Goal: Task Accomplishment & Management: Manage account settings

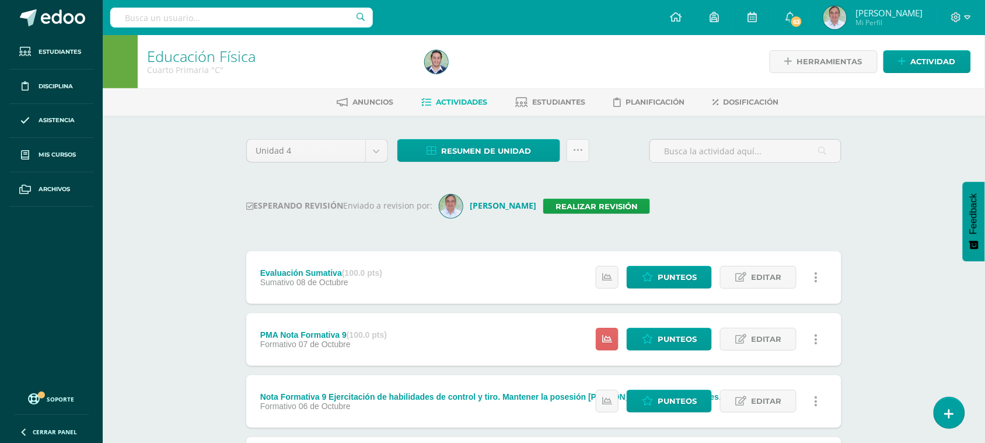
click at [153, 15] on input "text" at bounding box center [241, 18] width 263 height 20
type input "Cuarto a"
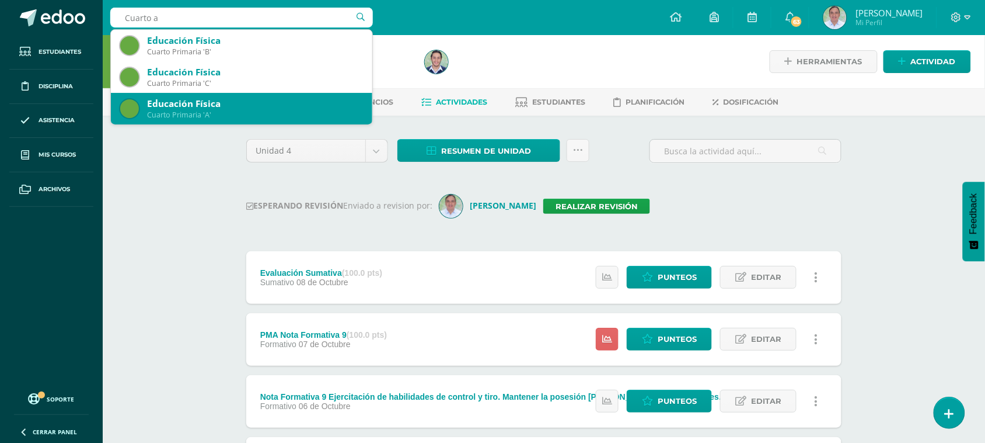
click at [207, 106] on div "Educación Física" at bounding box center [255, 103] width 216 height 12
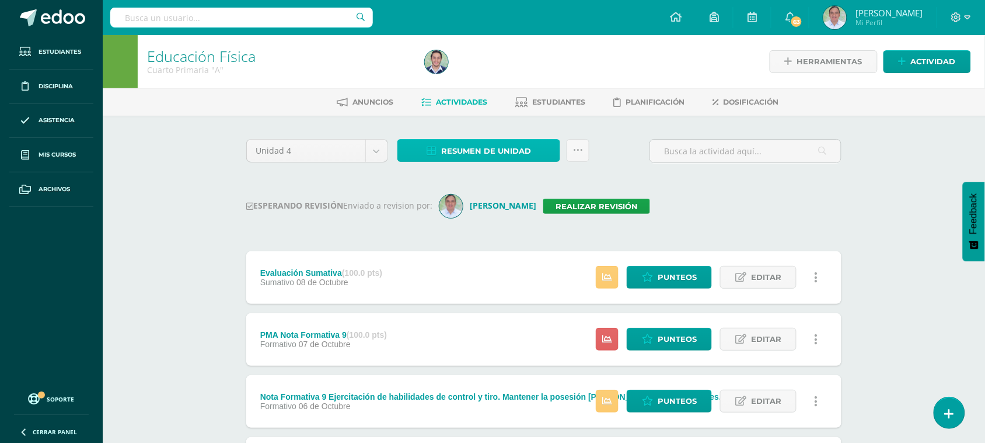
click at [476, 151] on span "Resumen de unidad" at bounding box center [486, 151] width 90 height 22
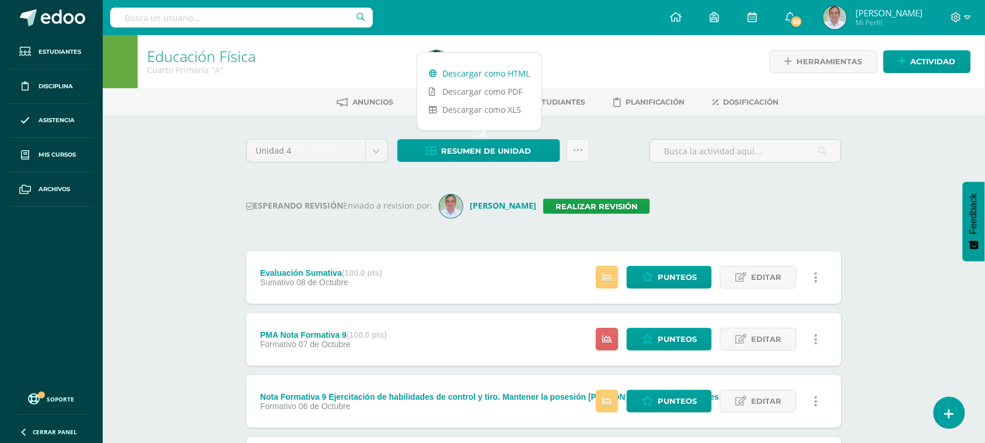
click at [486, 74] on link "Descargar como HTML" at bounding box center [479, 73] width 124 height 18
click at [588, 150] on link at bounding box center [578, 150] width 23 height 23
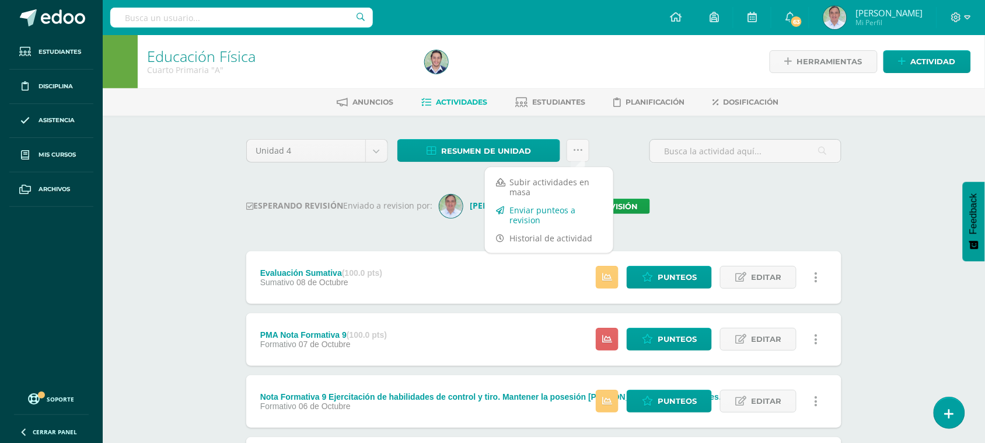
click at [559, 204] on link "Enviar punteos a revision" at bounding box center [549, 215] width 128 height 28
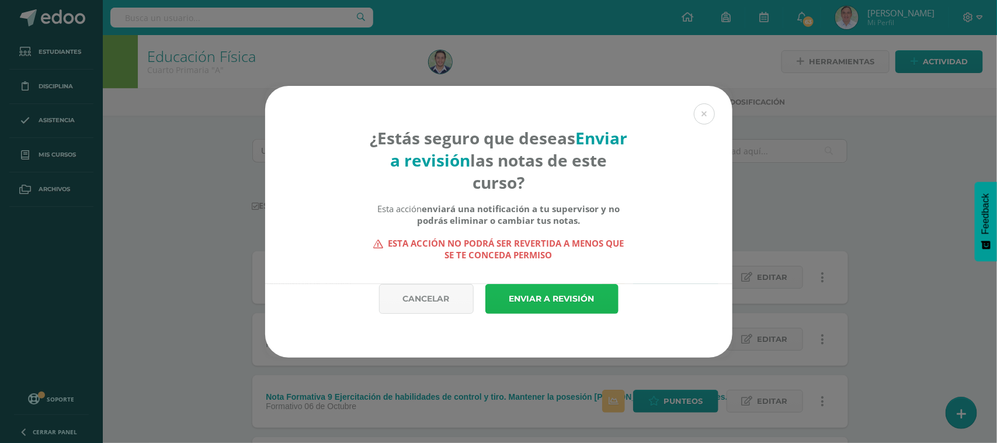
click at [565, 308] on link "Enviar a revisión" at bounding box center [551, 299] width 133 height 30
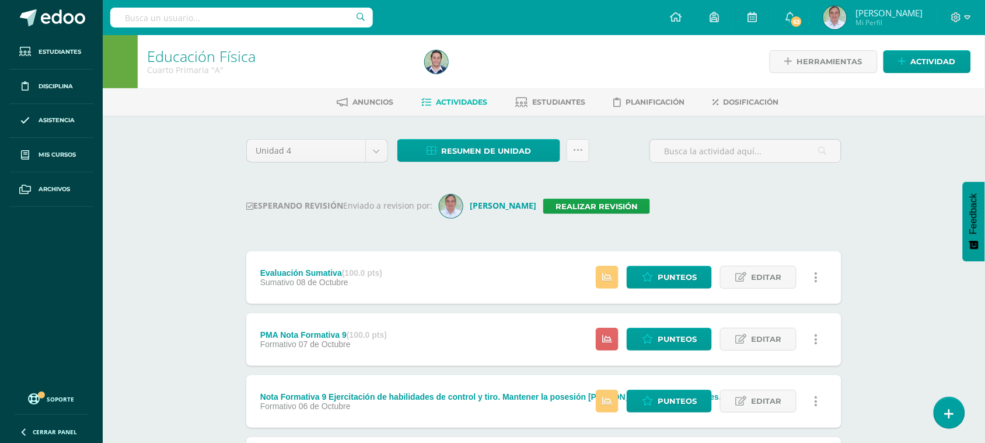
click at [176, 11] on input "text" at bounding box center [241, 18] width 263 height 20
type input "Cuarto primaria"
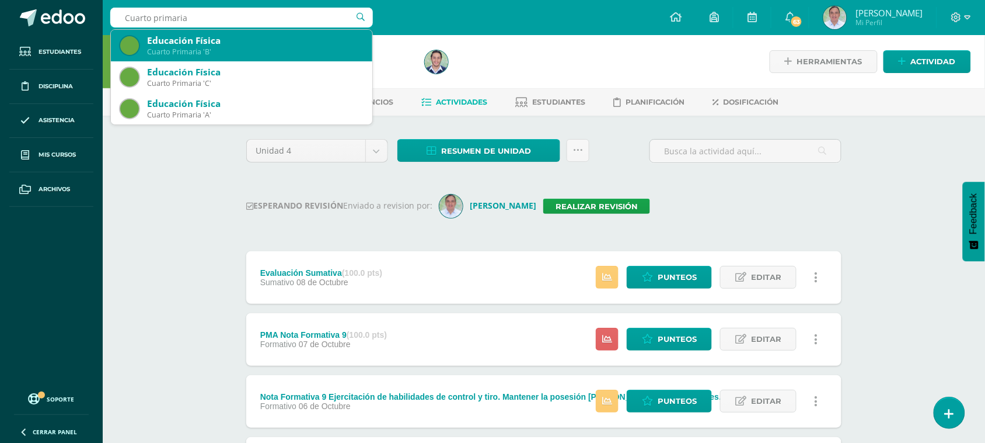
click at [238, 51] on div "Cuarto Primaria 'B'" at bounding box center [255, 52] width 216 height 10
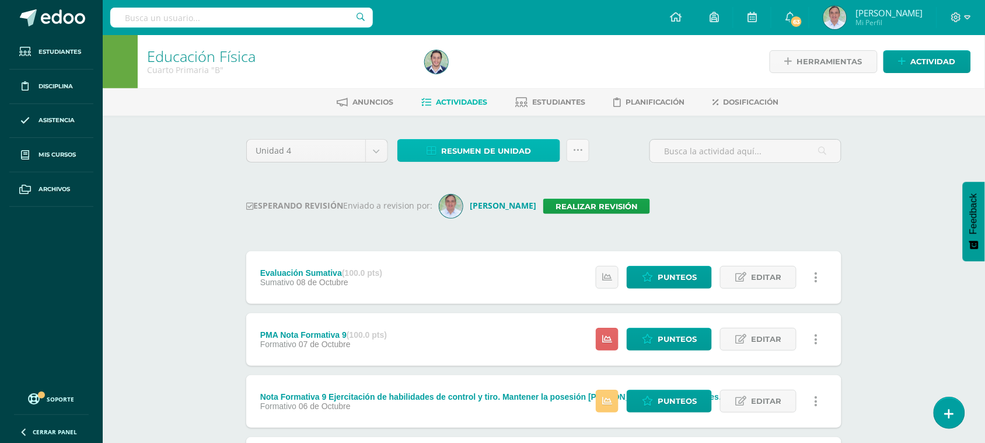
click at [508, 152] on span "Resumen de unidad" at bounding box center [486, 151] width 90 height 22
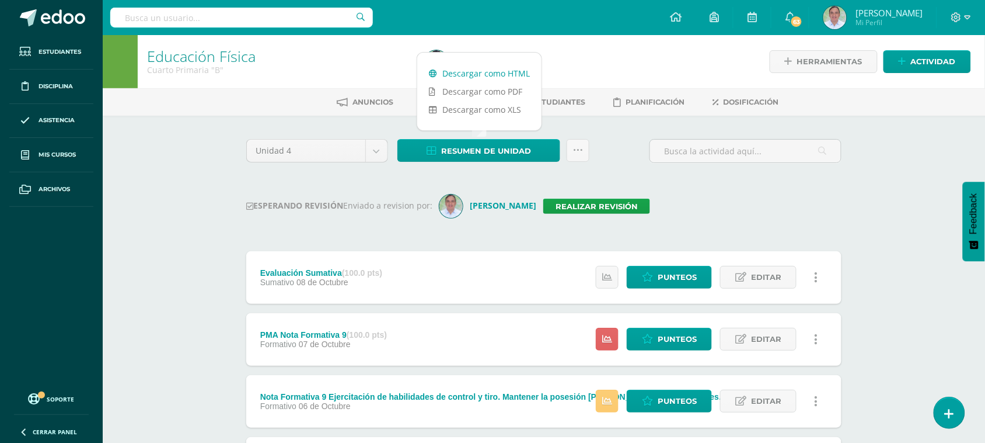
click at [498, 65] on link "Descargar como HTML" at bounding box center [479, 73] width 124 height 18
click at [179, 23] on input "text" at bounding box center [241, 18] width 263 height 20
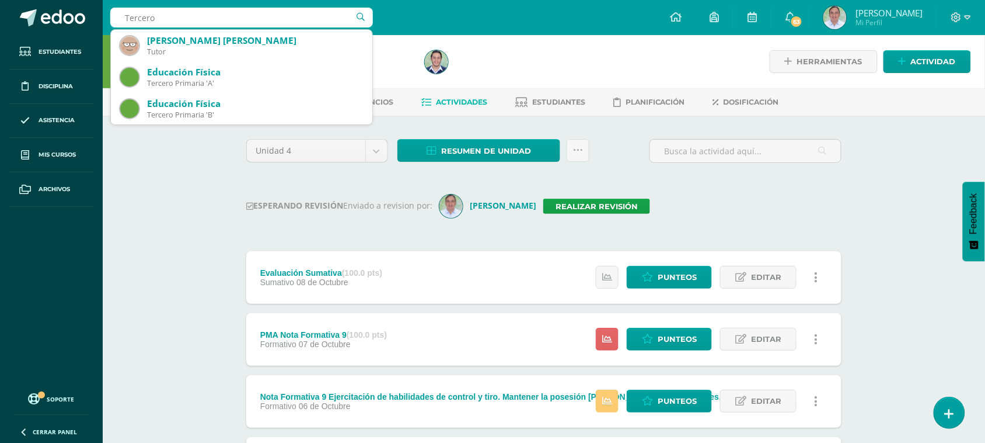
type input "Tercero B"
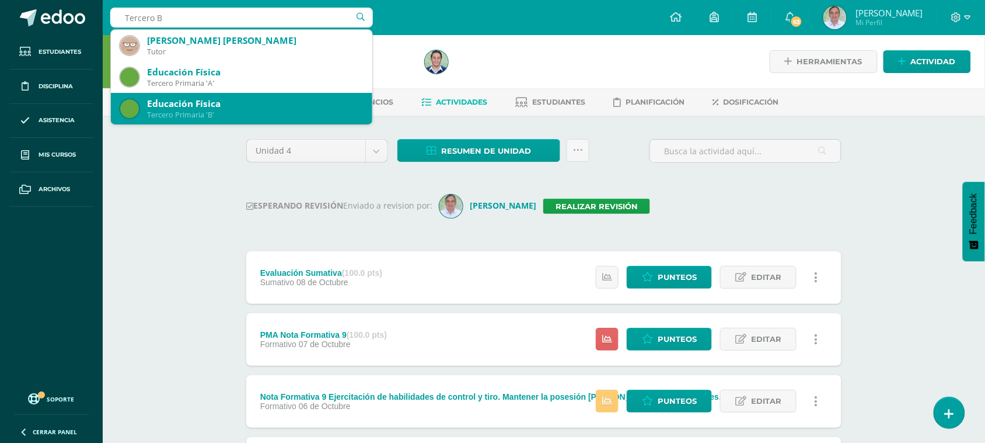
click at [216, 117] on div "Tercero Primaria 'B'" at bounding box center [255, 115] width 216 height 10
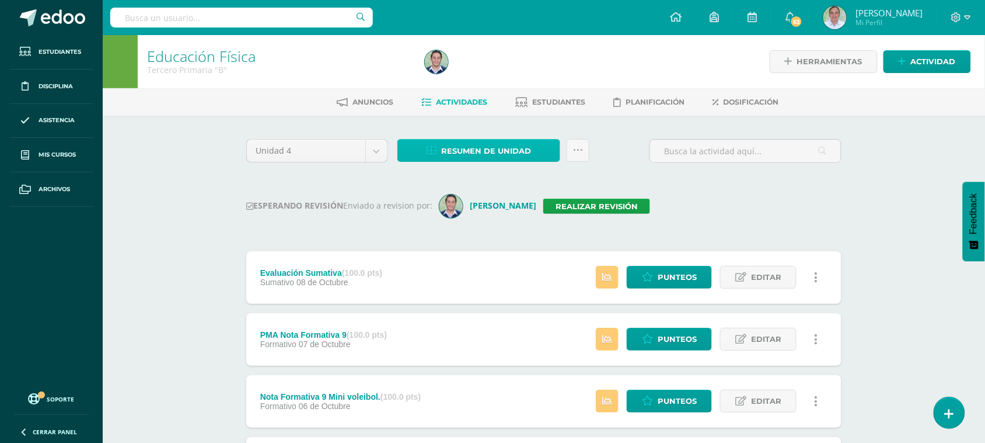
click at [456, 149] on span "Resumen de unidad" at bounding box center [486, 151] width 90 height 22
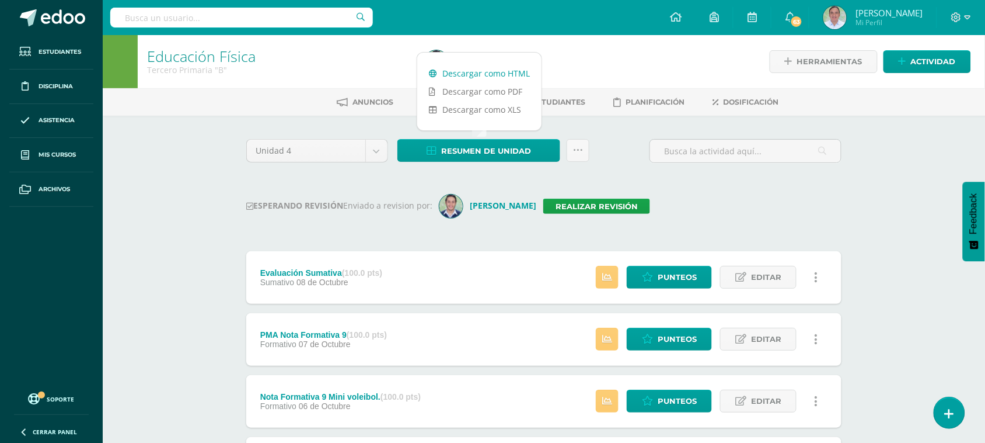
click at [462, 76] on link "Descargar como HTML" at bounding box center [479, 73] width 124 height 18
click at [713, 208] on div "ESPERANDO REVISIÓN Enviado a revision por: [PERSON_NAME] Realizar revisión" at bounding box center [543, 205] width 595 height 23
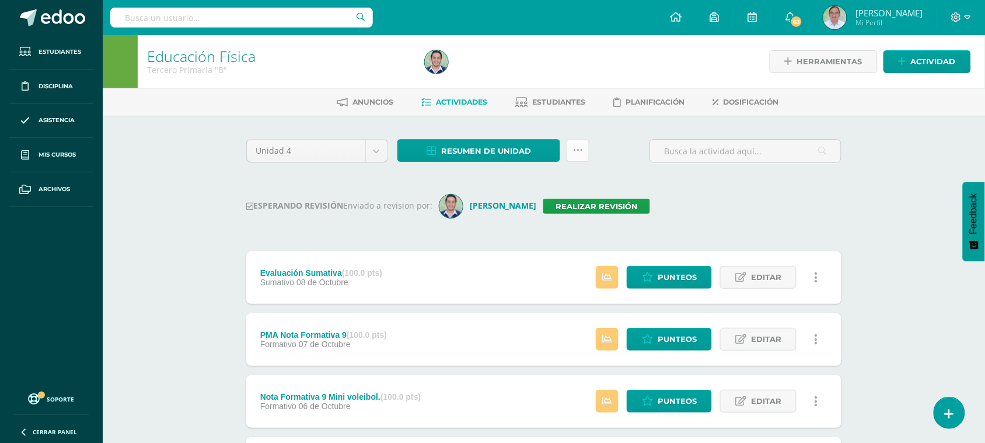
click at [576, 149] on icon at bounding box center [578, 150] width 10 height 10
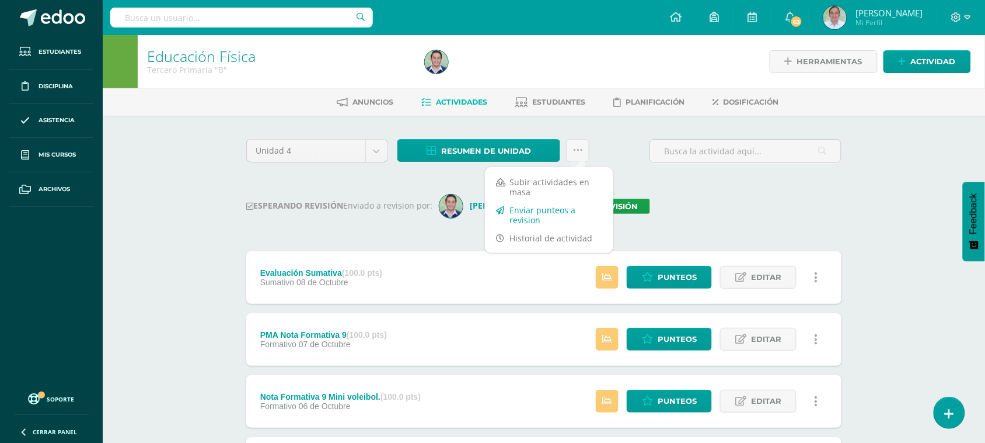
click at [538, 208] on link "Enviar punteos a revision" at bounding box center [549, 215] width 128 height 28
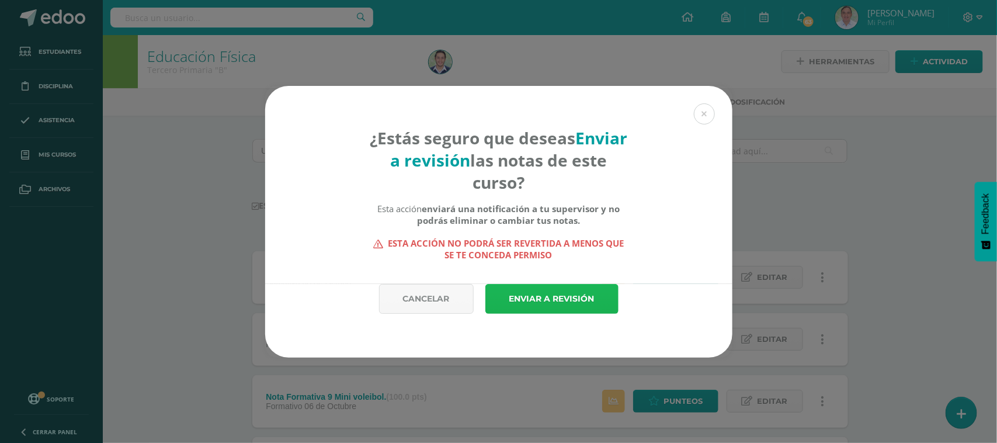
click at [559, 298] on link "Enviar a revisión" at bounding box center [551, 299] width 133 height 30
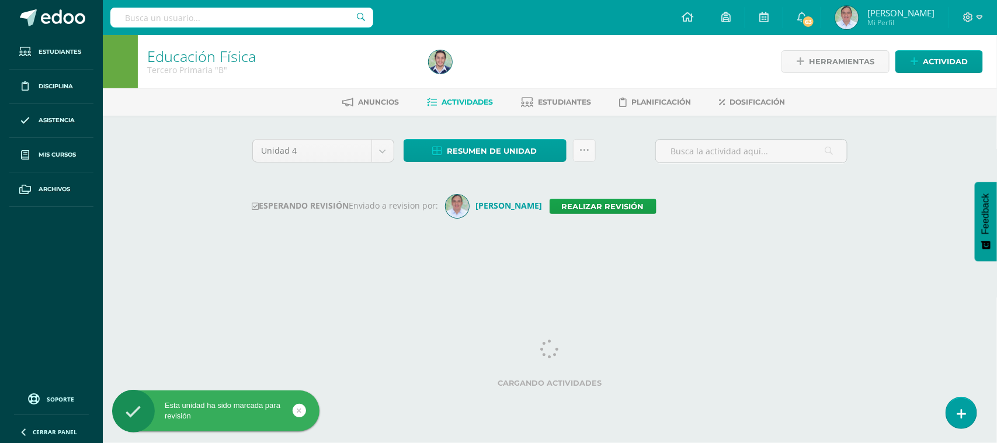
click at [170, 18] on input "text" at bounding box center [241, 18] width 263 height 20
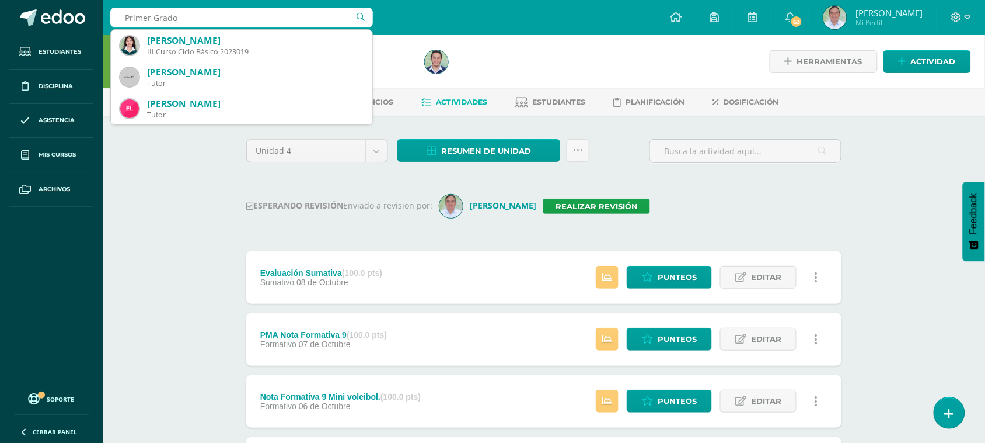
click at [204, 19] on input "Primer Grado" at bounding box center [241, 18] width 263 height 20
type input "Primer"
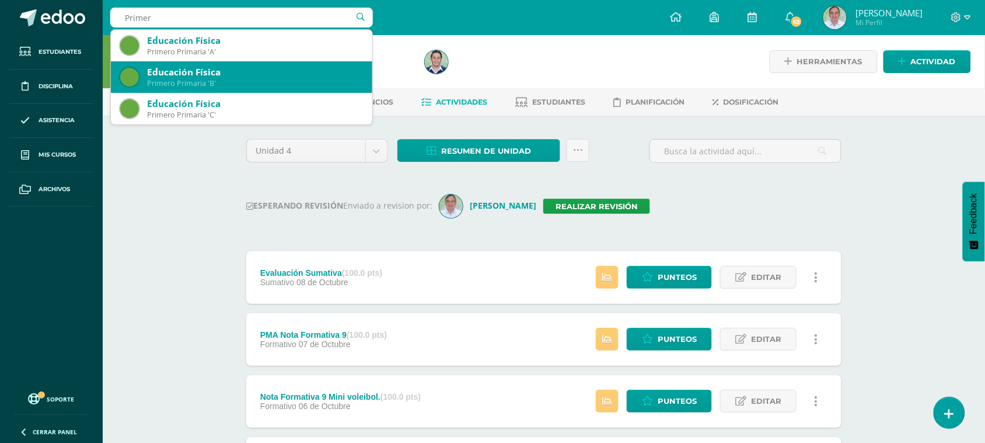
click at [222, 74] on div "Educación Física" at bounding box center [255, 72] width 216 height 12
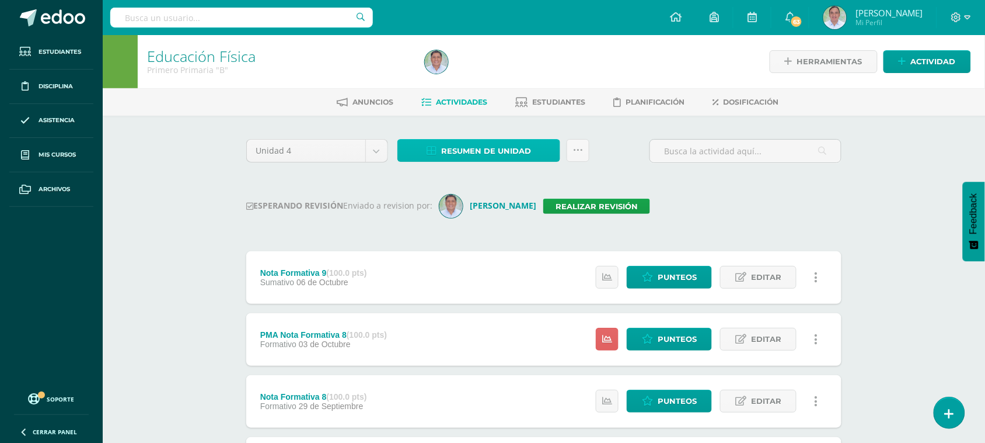
click at [473, 158] on span "Resumen de unidad" at bounding box center [486, 151] width 90 height 22
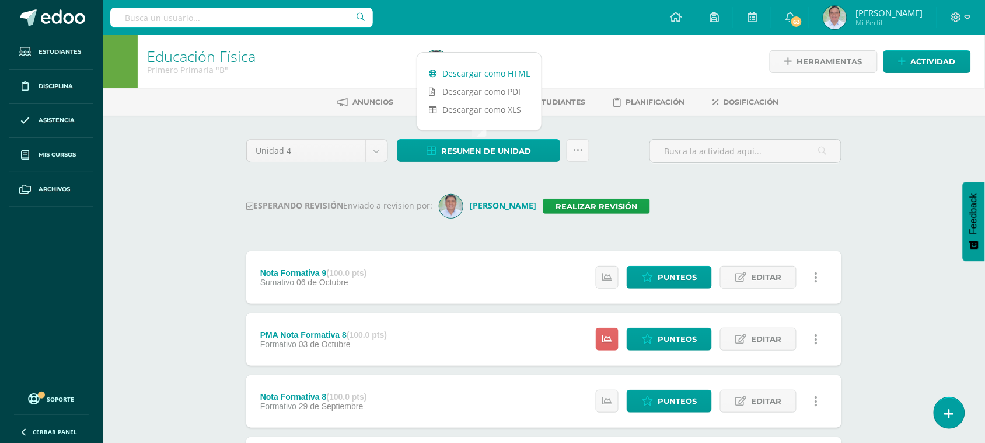
click at [498, 67] on link "Descargar como HTML" at bounding box center [479, 73] width 124 height 18
click at [203, 18] on input "text" at bounding box center [241, 18] width 263 height 20
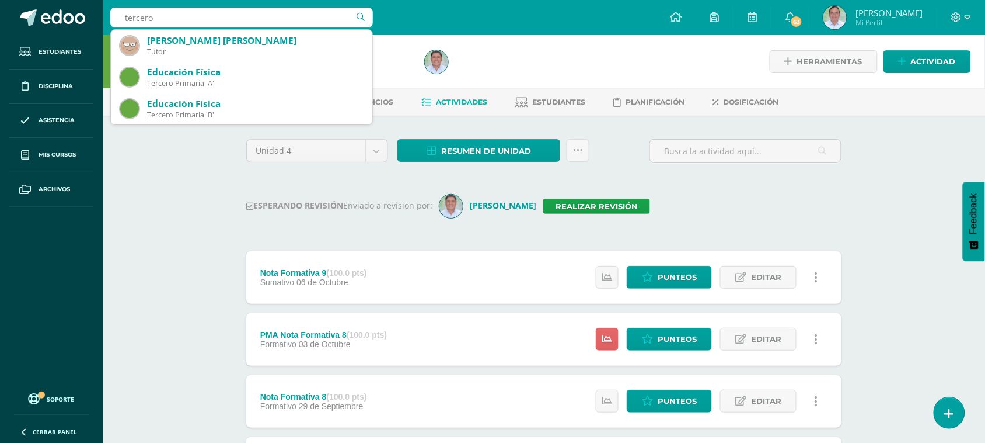
type input "tercero"
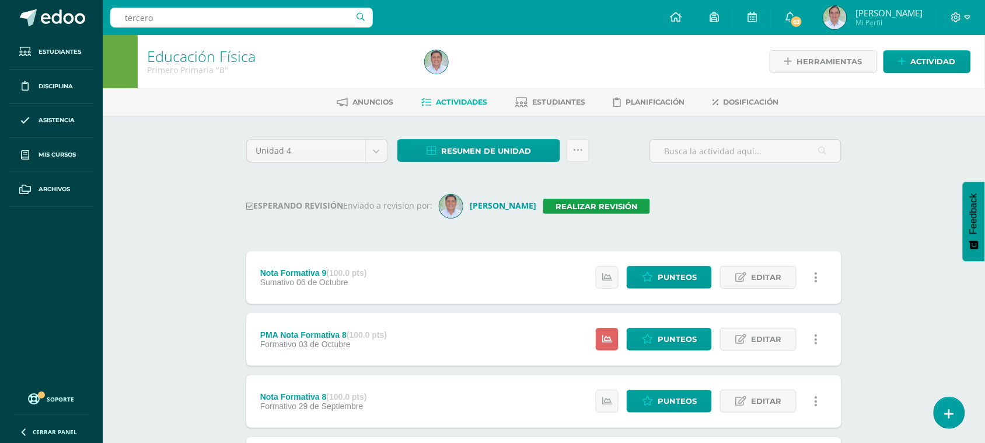
click at [712, 203] on div "ESPERANDO REVISIÓN Enviado a revision por: Alvaro Yoc Realizar revisión" at bounding box center [543, 205] width 595 height 23
click at [574, 153] on icon at bounding box center [578, 150] width 10 height 10
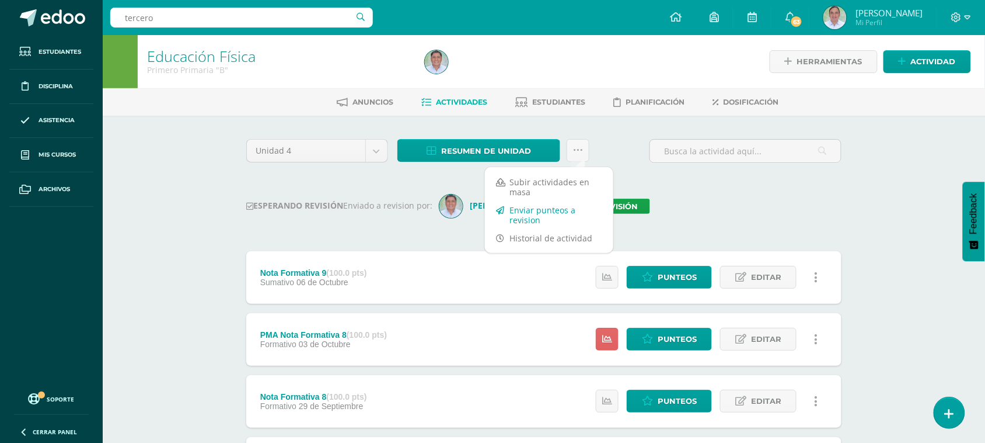
click at [558, 205] on link "Enviar punteos a revision" at bounding box center [549, 215] width 128 height 28
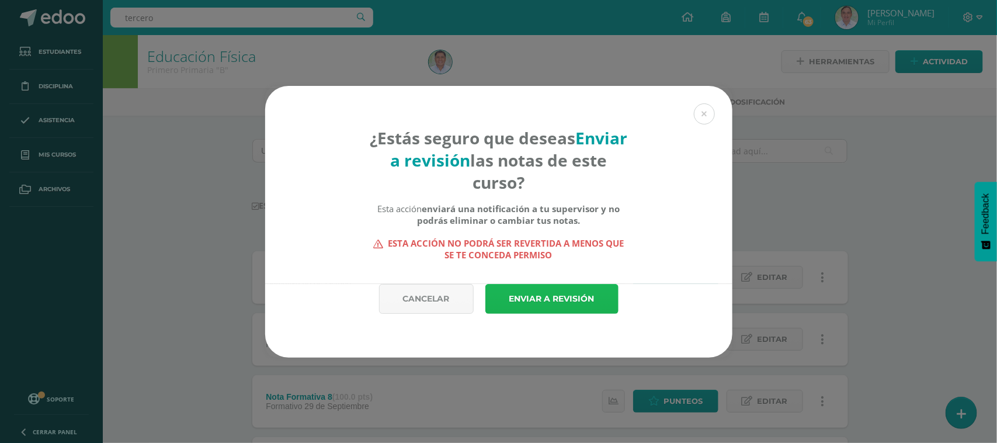
click at [567, 306] on link "Enviar a revisión" at bounding box center [551, 299] width 133 height 30
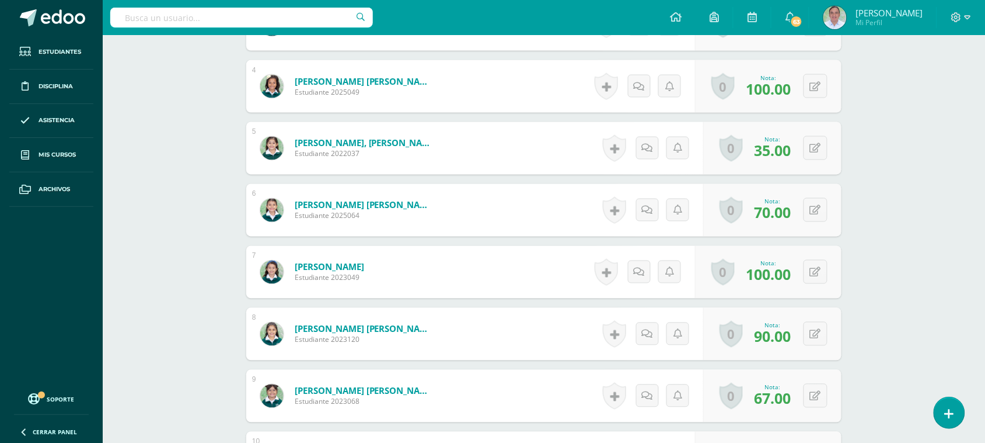
scroll to position [562, 0]
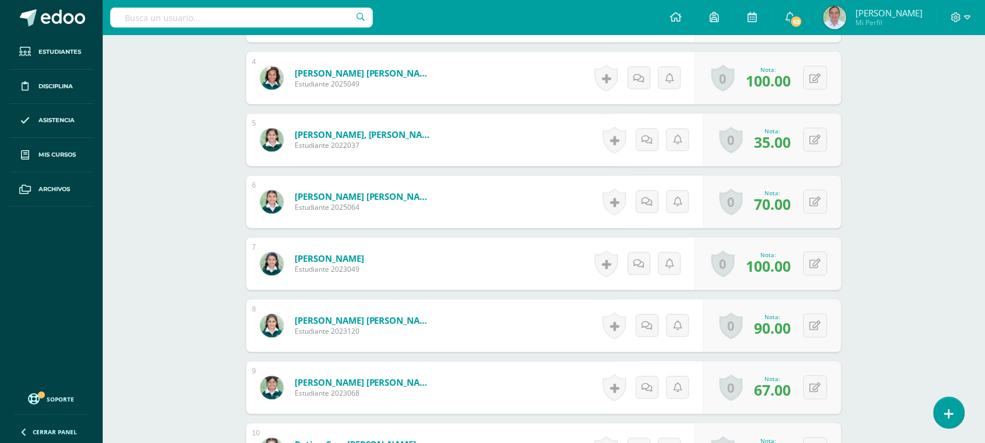
click at [828, 136] on div "0 Logros Logros obtenidos Aún no hay logros agregados Nota: 35.00" at bounding box center [772, 140] width 138 height 53
click at [821, 140] on button at bounding box center [816, 140] width 24 height 24
click at [755, 147] on input "35.00" at bounding box center [743, 143] width 47 height 23
type input "3"
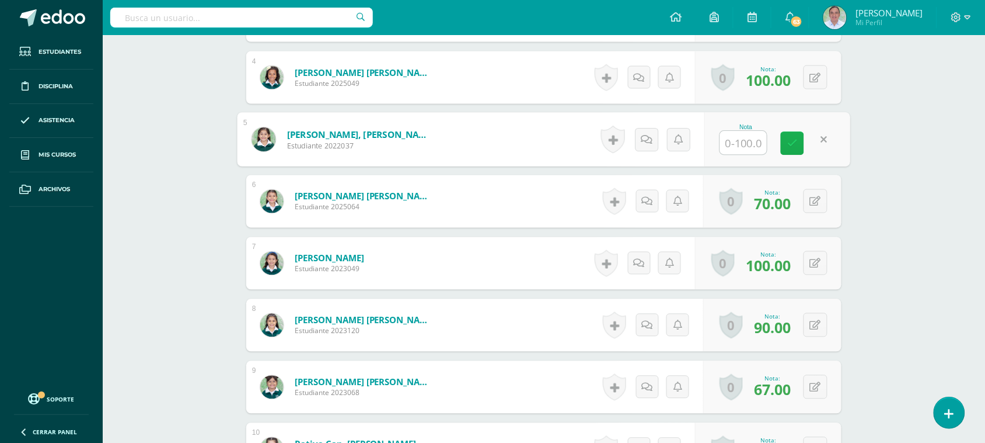
click at [792, 141] on icon at bounding box center [793, 143] width 11 height 10
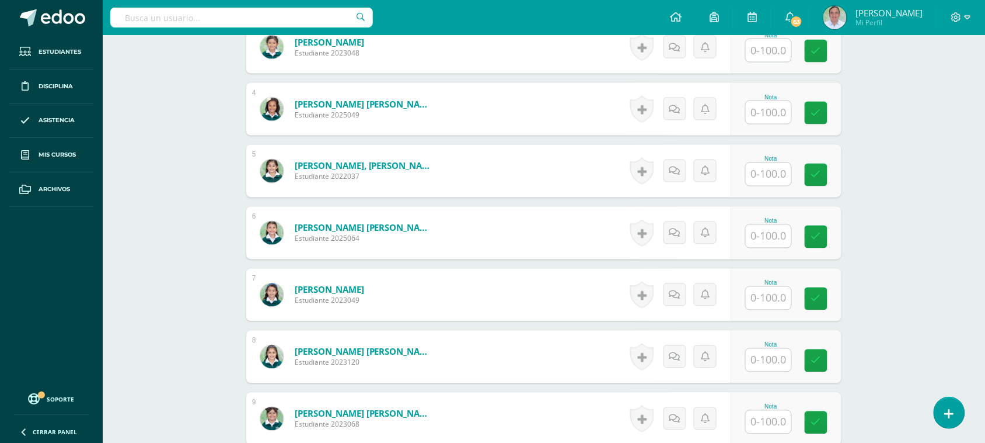
scroll to position [515, 0]
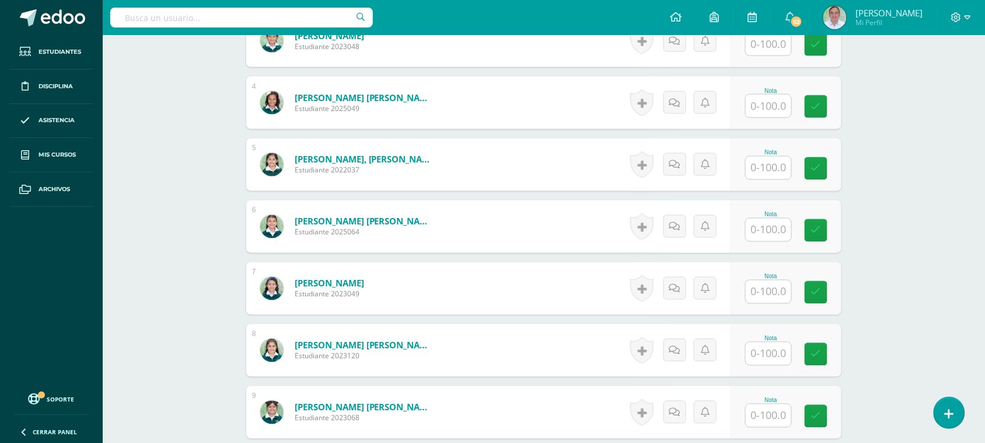
click at [778, 173] on input "text" at bounding box center [769, 167] width 46 height 23
type input "35"
click at [829, 172] on icon at bounding box center [825, 168] width 11 height 10
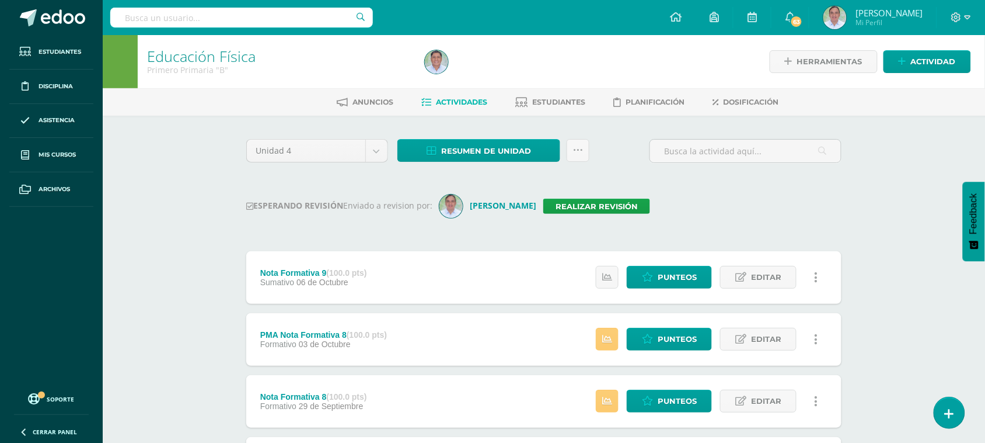
click at [211, 24] on input "text" at bounding box center [241, 18] width 263 height 20
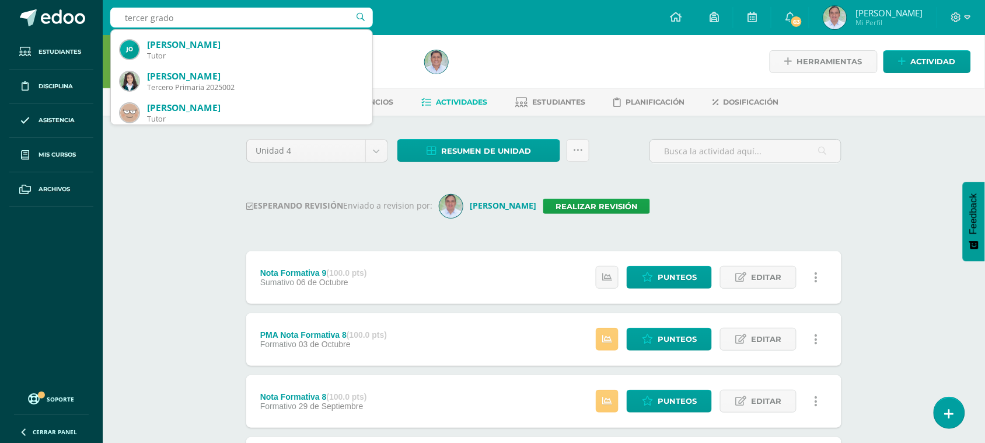
scroll to position [88, 0]
type input "tercero"
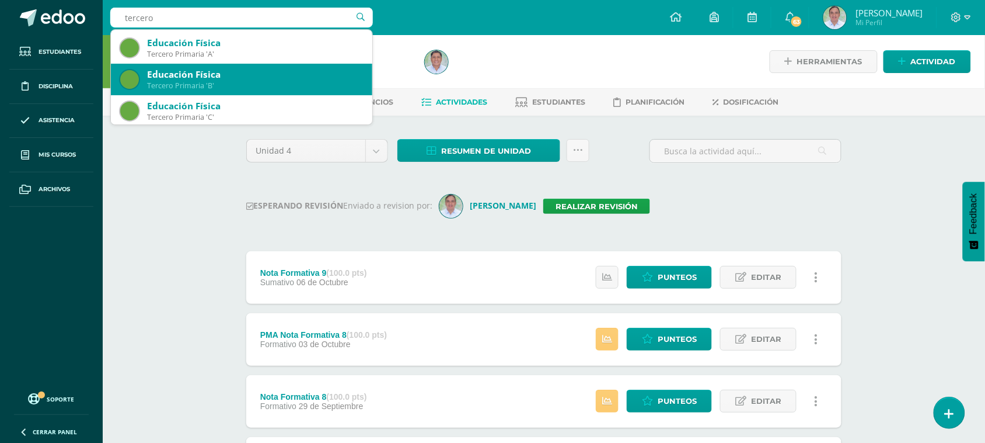
click at [237, 82] on div "Tercero Primaria 'B'" at bounding box center [255, 86] width 216 height 10
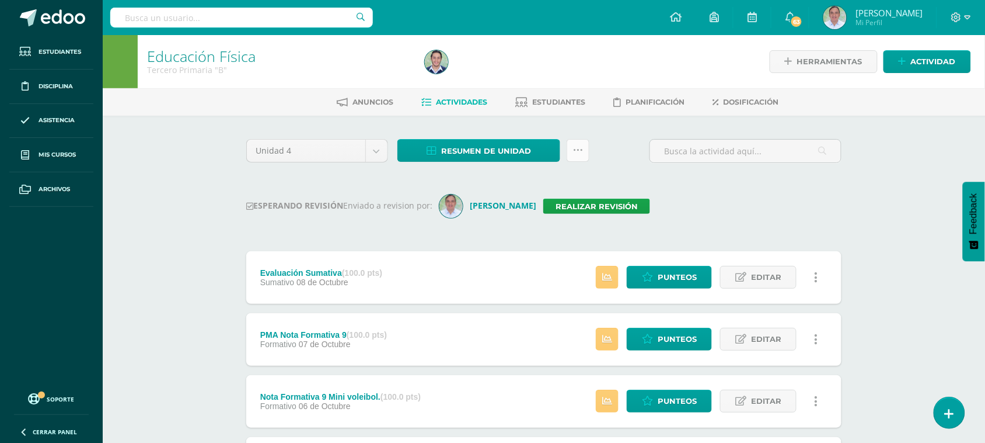
click at [574, 147] on icon at bounding box center [578, 150] width 10 height 10
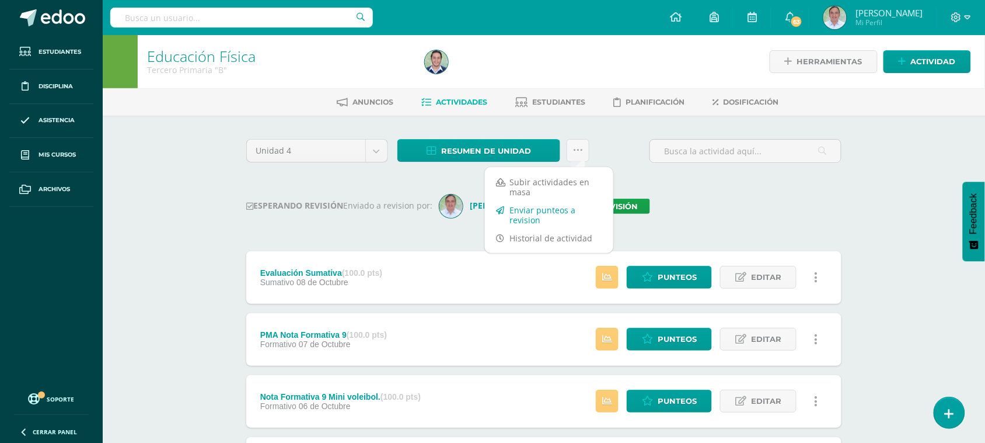
click at [529, 215] on link "Enviar punteos a revision" at bounding box center [549, 215] width 128 height 28
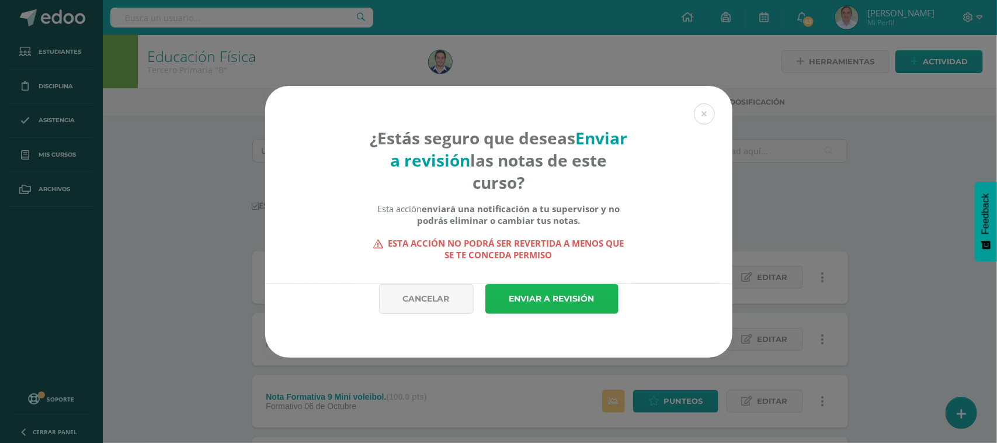
click at [578, 304] on link "Enviar a revisión" at bounding box center [551, 299] width 133 height 30
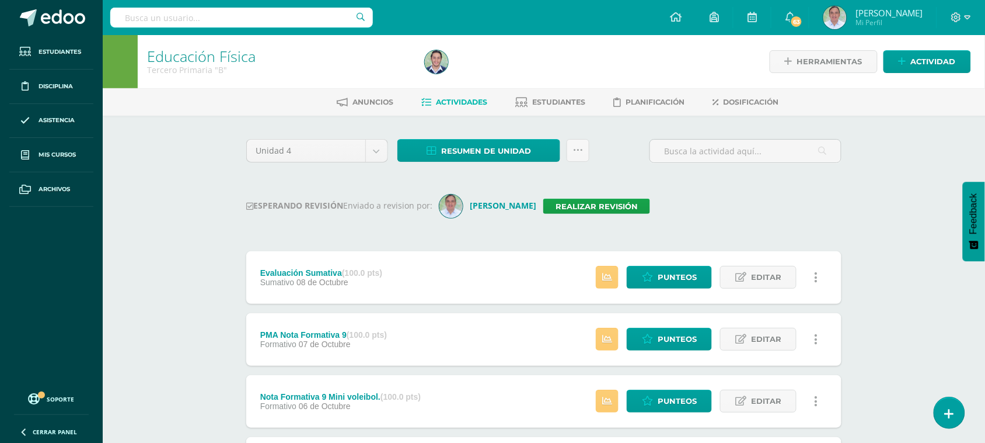
click at [176, 25] on input "text" at bounding box center [241, 18] width 263 height 20
type input "Cuarto"
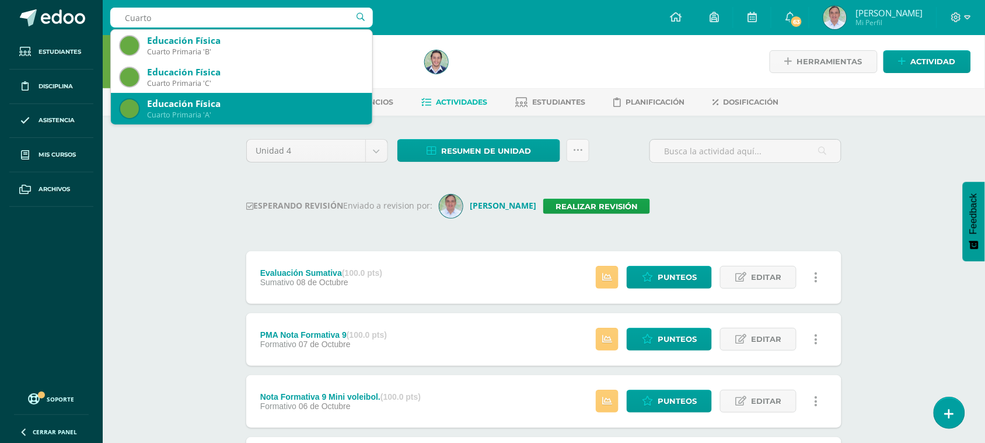
click at [211, 111] on div "Cuarto Primaria 'A'" at bounding box center [255, 115] width 216 height 10
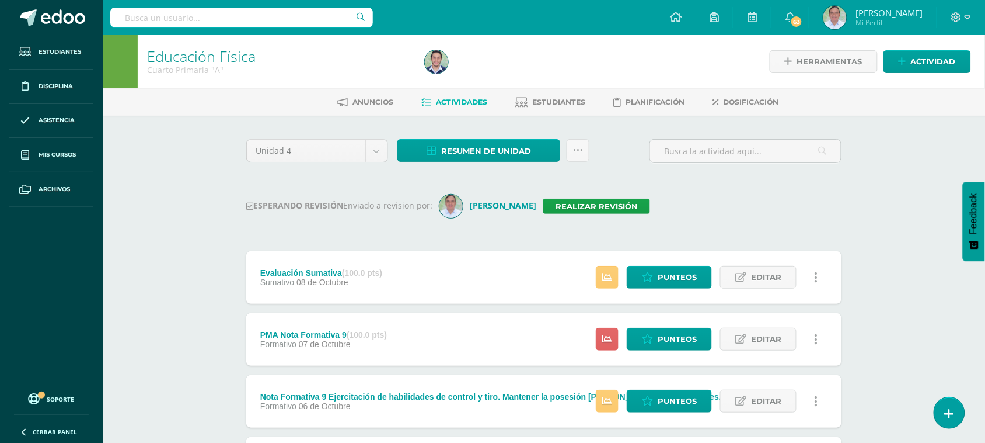
click at [128, 10] on input "text" at bounding box center [241, 18] width 263 height 20
type input "Cuarto primaria"
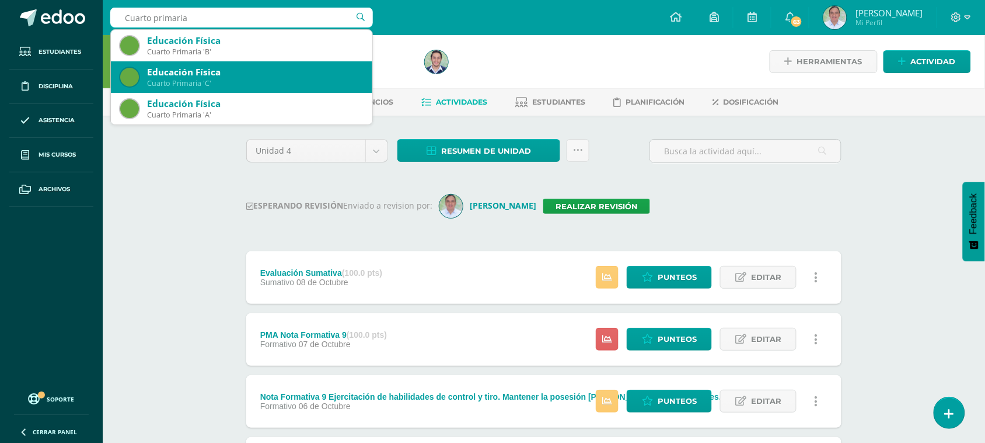
click at [162, 80] on div "Cuarto Primaria 'C'" at bounding box center [255, 83] width 216 height 10
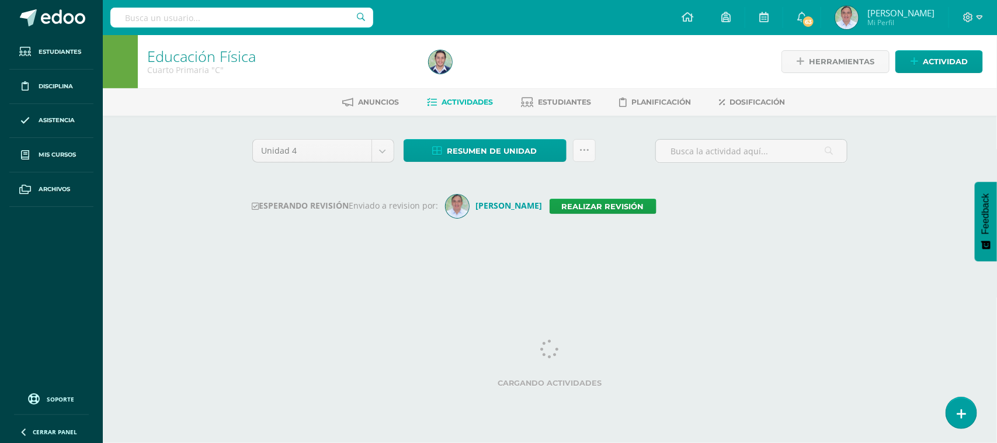
click at [147, 22] on input "text" at bounding box center [241, 18] width 263 height 20
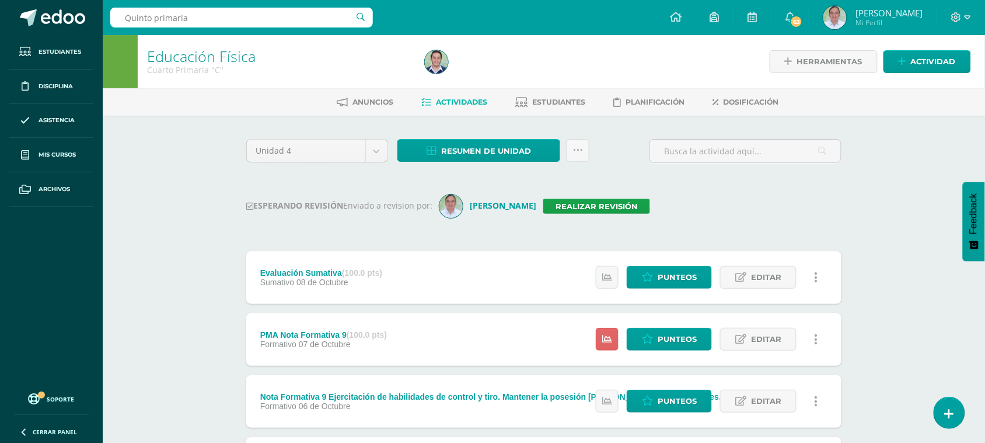
type input "Quinto primaria A"
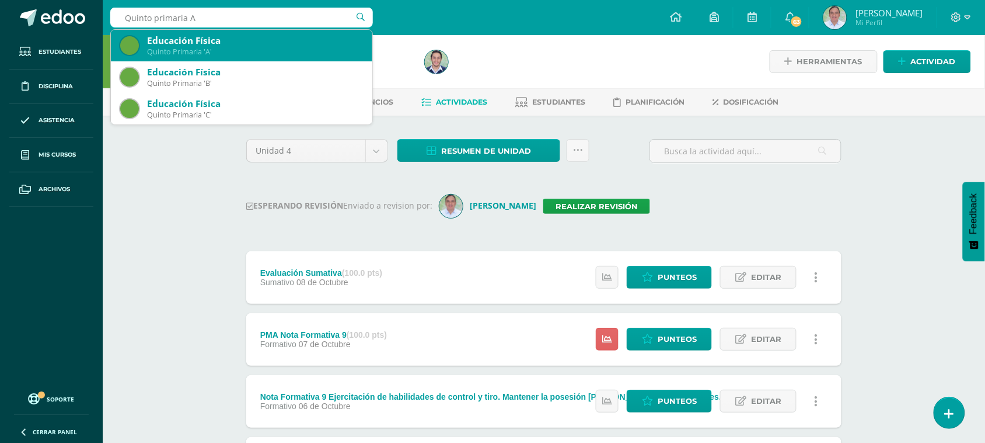
click at [172, 51] on div "Quinto Primaria 'A'" at bounding box center [255, 52] width 216 height 10
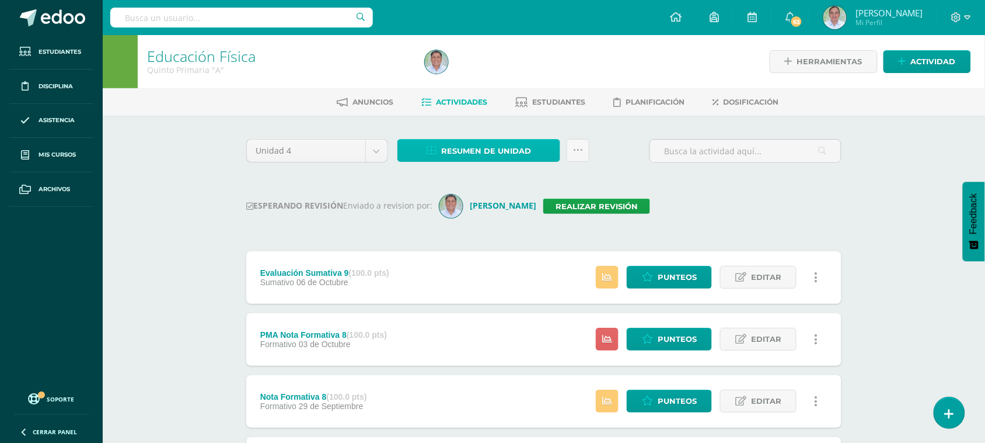
click at [508, 152] on span "Resumen de unidad" at bounding box center [486, 151] width 90 height 22
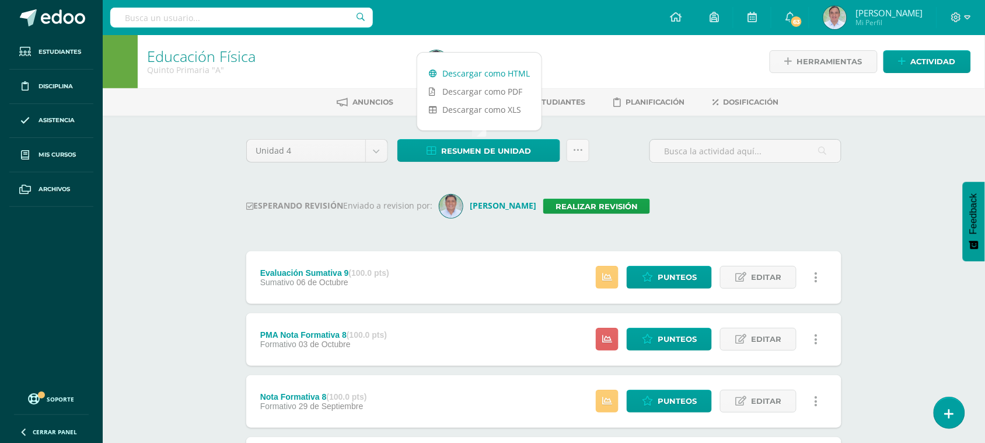
click at [507, 73] on link "Descargar como HTML" at bounding box center [479, 73] width 124 height 18
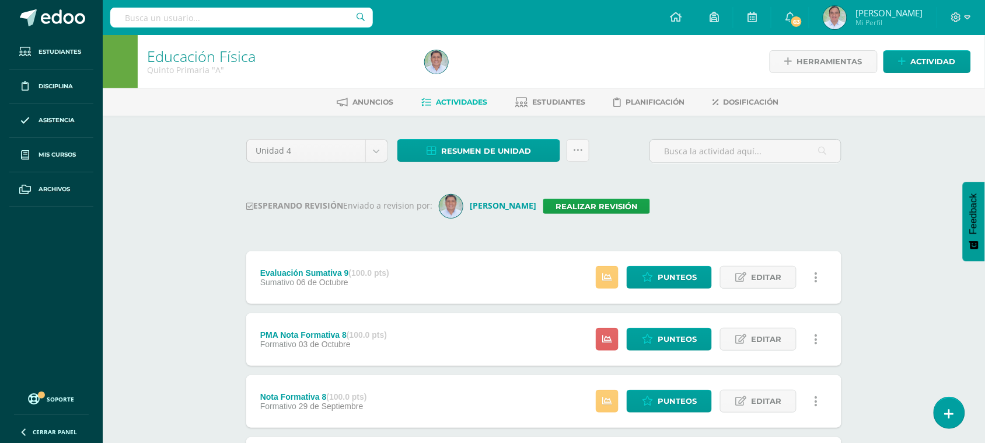
click at [742, 208] on div "ESPERANDO REVISIÓN Enviado a revision por: [PERSON_NAME] Realizar revisión" at bounding box center [543, 205] width 595 height 23
click at [576, 152] on icon at bounding box center [578, 150] width 10 height 10
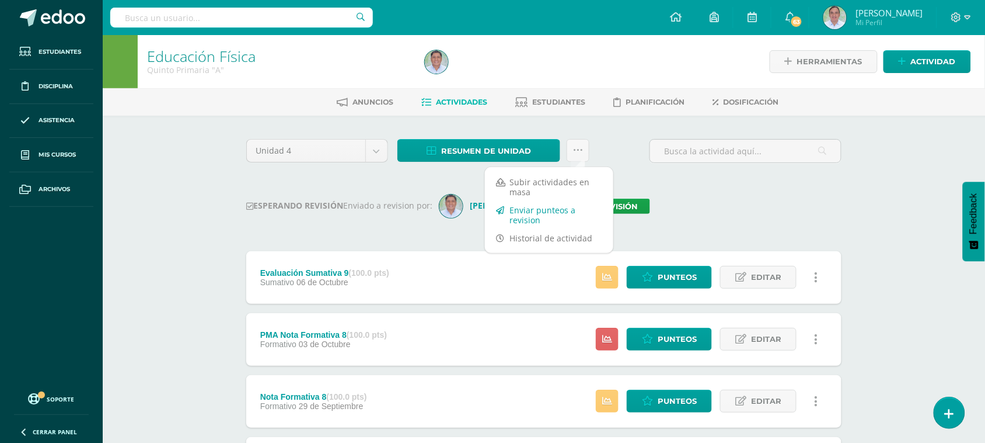
click at [535, 212] on link "Enviar punteos a revision" at bounding box center [549, 215] width 128 height 28
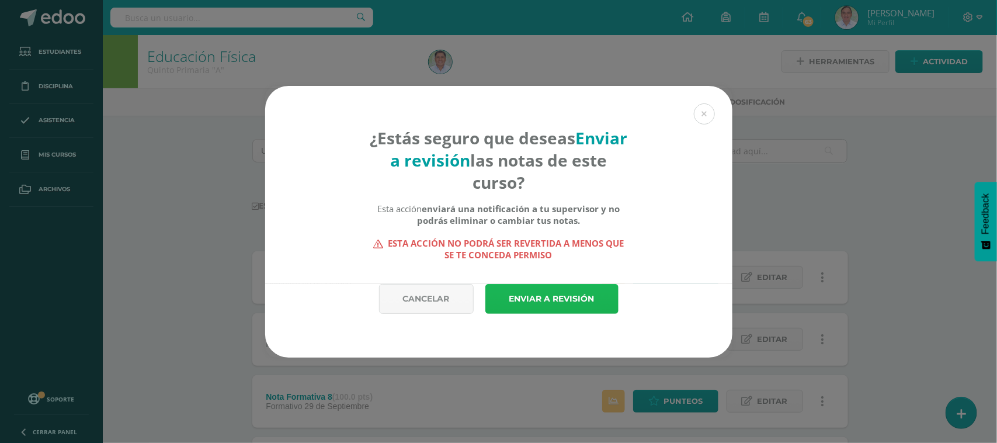
click at [563, 295] on link "Enviar a revisión" at bounding box center [551, 299] width 133 height 30
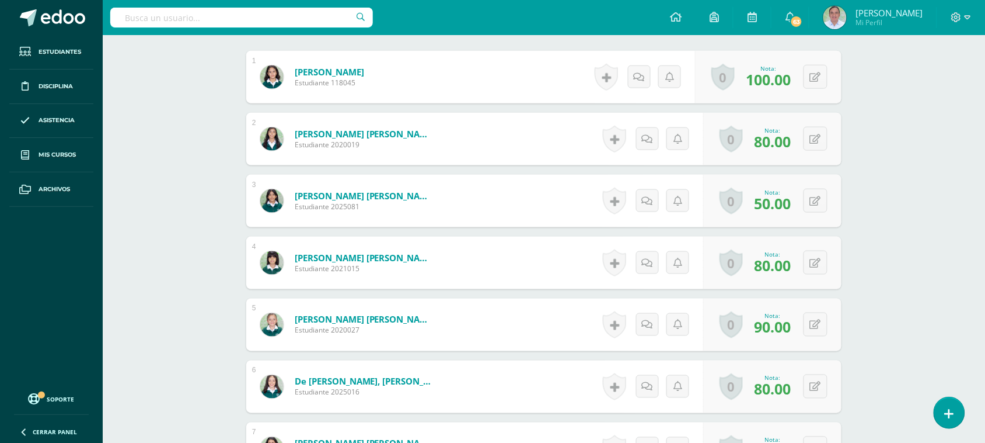
scroll to position [368, 0]
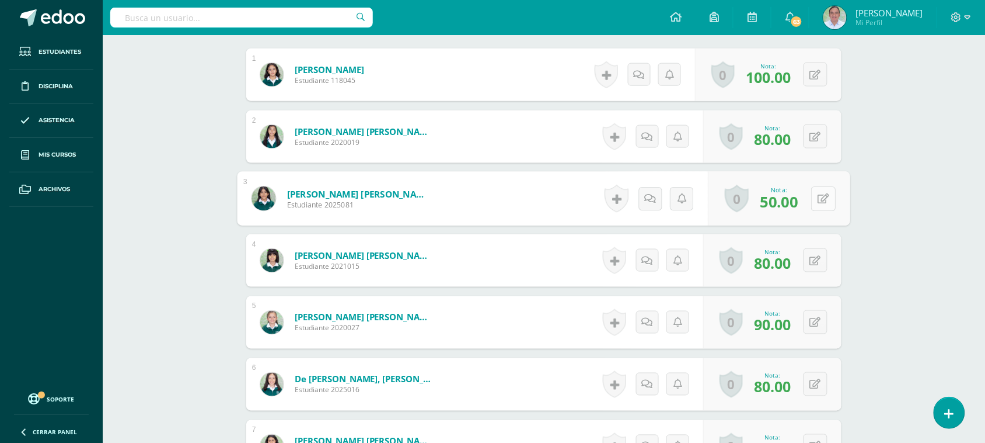
click at [813, 200] on button at bounding box center [823, 198] width 25 height 25
click at [799, 208] on link at bounding box center [792, 202] width 23 height 23
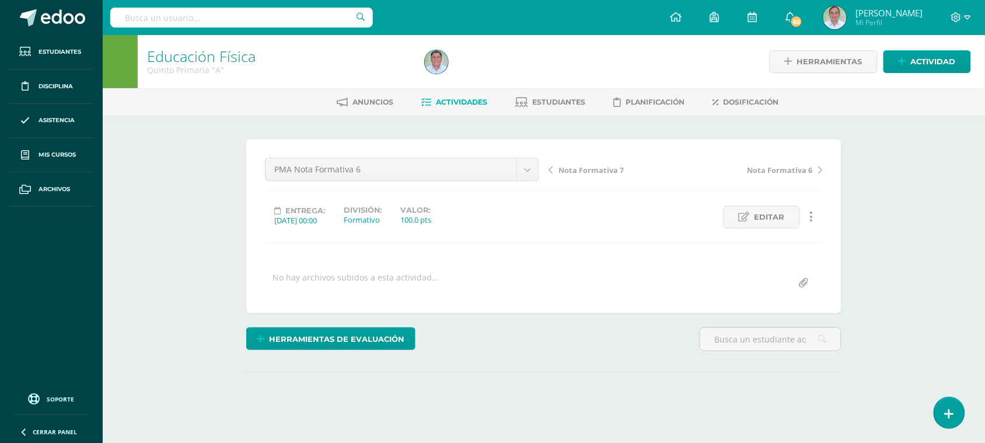
click at [33, 352] on ul "Estudiantes Disciplina Asistencia Mis cursos Archivos" at bounding box center [51, 209] width 103 height 349
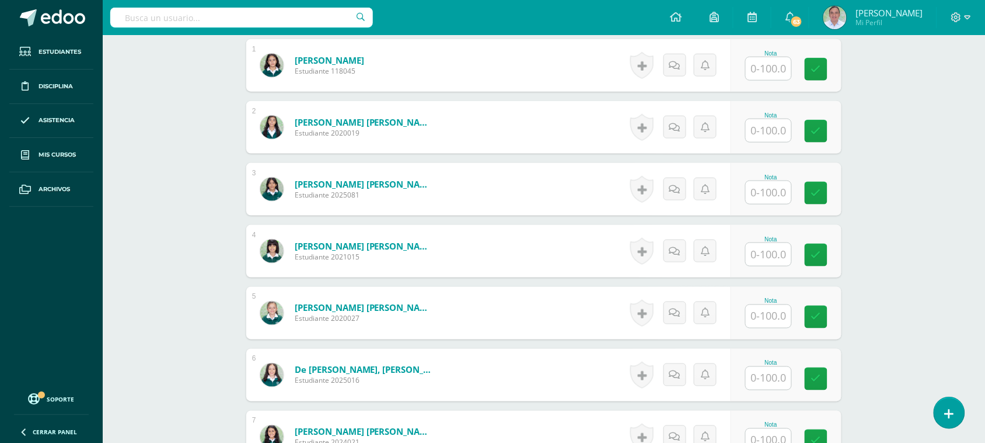
scroll to position [378, 0]
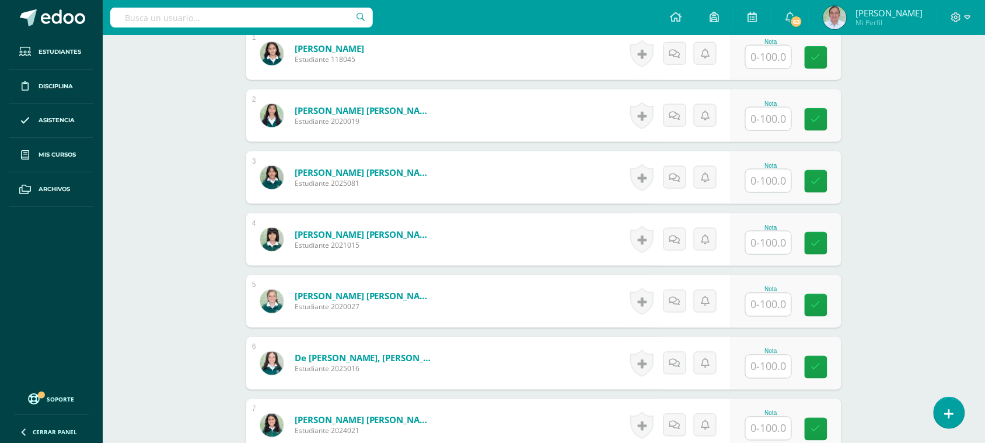
click at [775, 177] on input "text" at bounding box center [769, 180] width 46 height 23
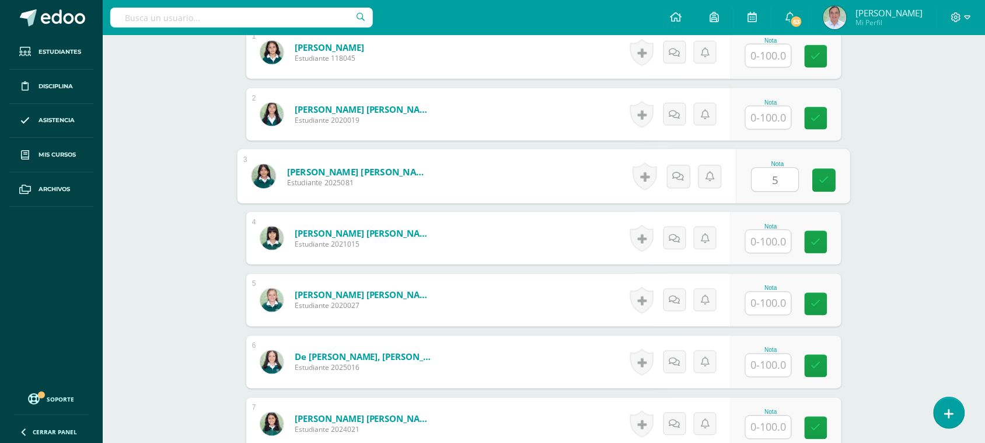
type input "50"
click at [822, 185] on icon at bounding box center [825, 180] width 11 height 10
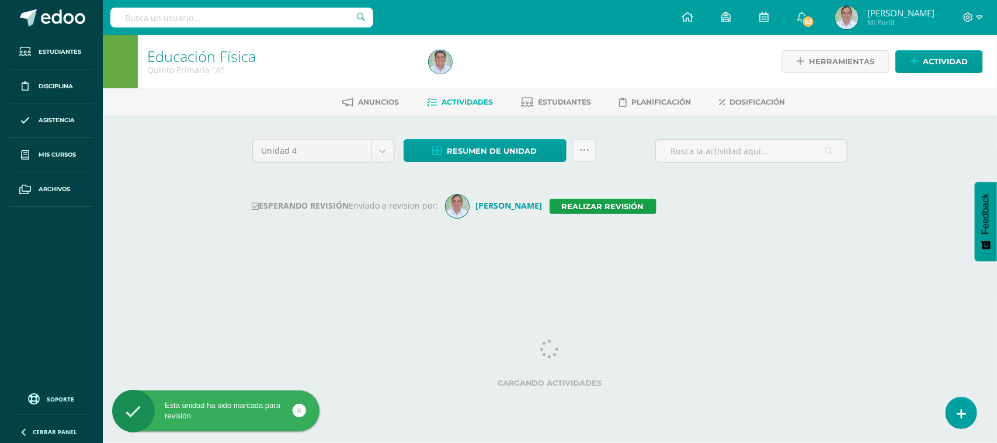
click at [161, 13] on input "text" at bounding box center [241, 18] width 263 height 20
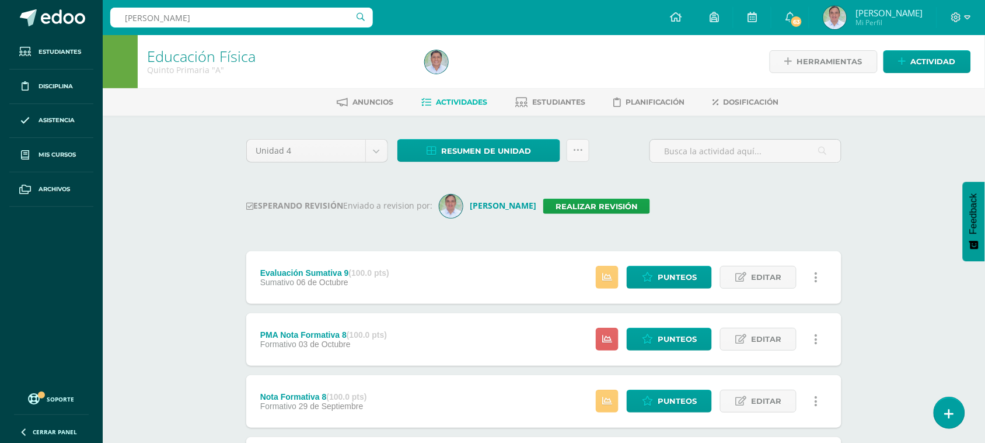
type input "[PERSON_NAME]"
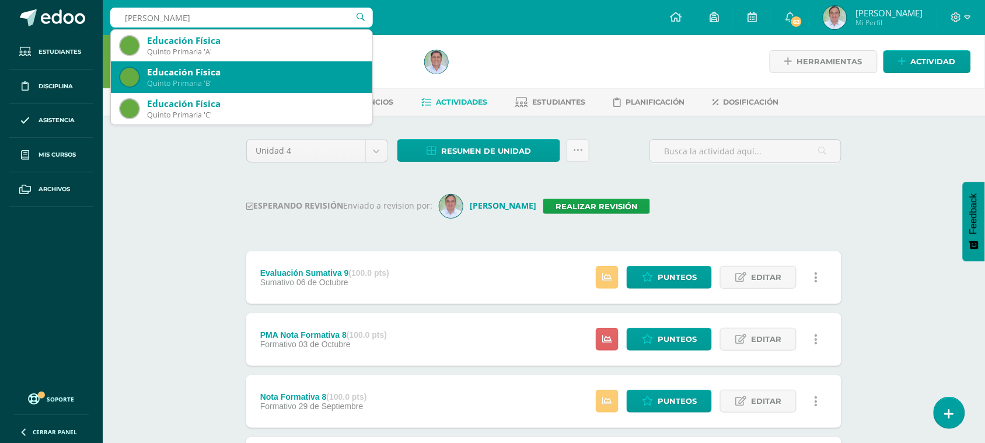
click at [203, 76] on div "Educación Física" at bounding box center [255, 72] width 216 height 12
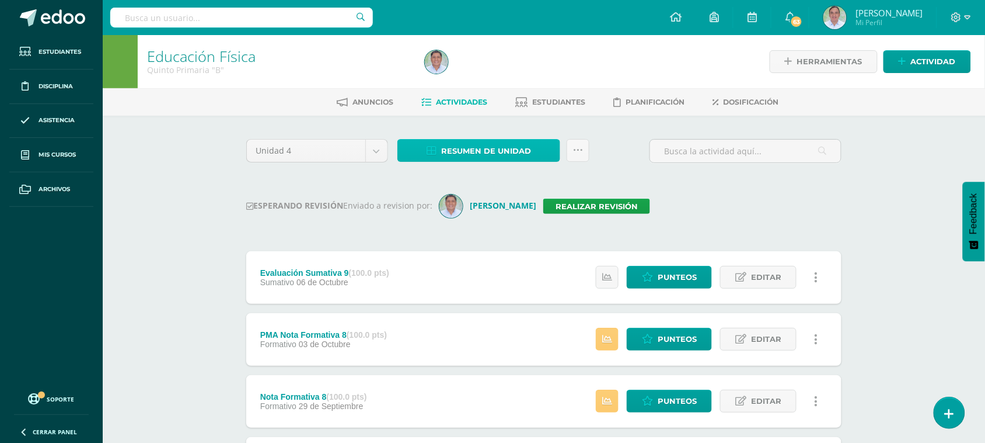
click at [494, 155] on span "Resumen de unidad" at bounding box center [486, 151] width 90 height 22
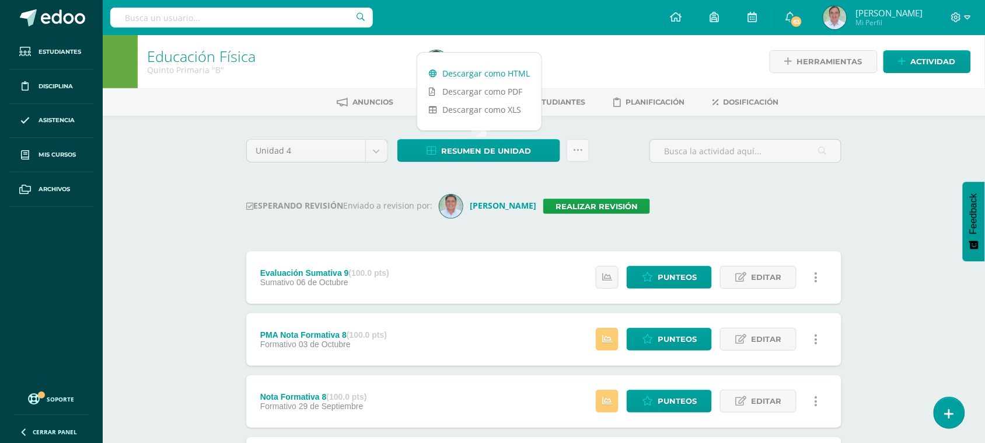
click at [508, 74] on link "Descargar como HTML" at bounding box center [479, 73] width 124 height 18
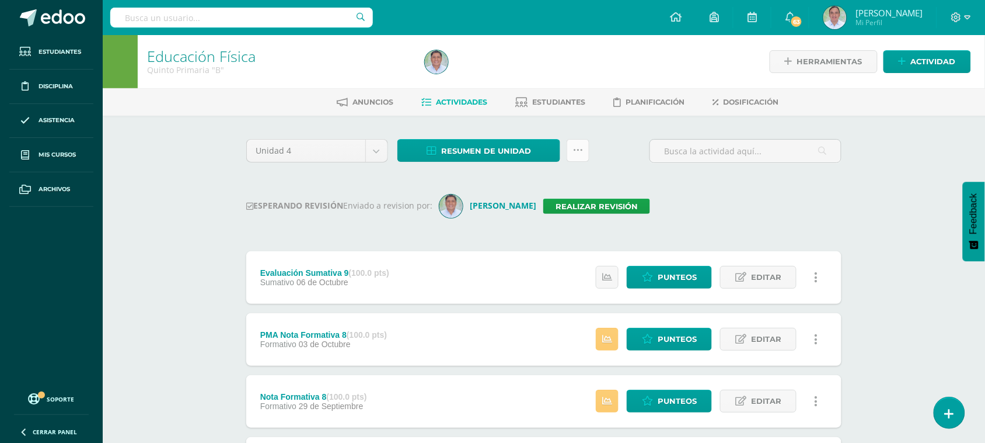
click at [579, 147] on icon at bounding box center [578, 150] width 10 height 10
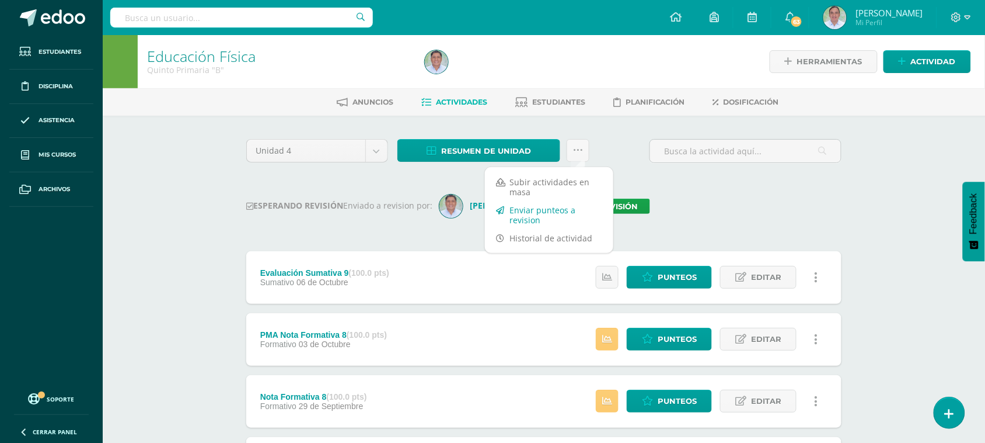
click at [536, 220] on link "Enviar punteos a revision" at bounding box center [549, 215] width 128 height 28
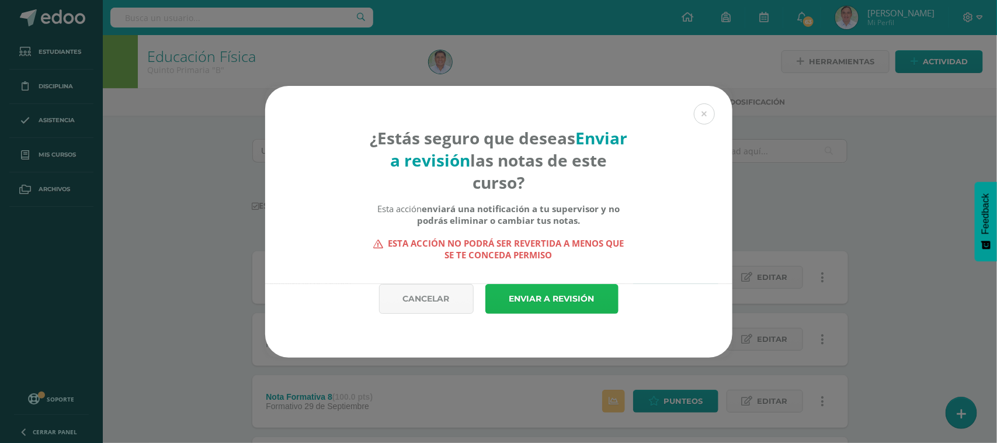
click at [558, 299] on link "Enviar a revisión" at bounding box center [551, 299] width 133 height 30
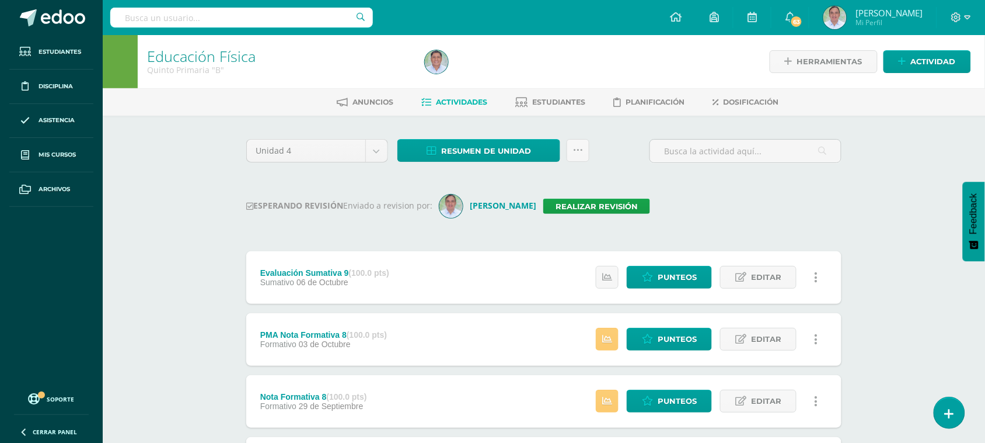
click at [193, 18] on input "text" at bounding box center [241, 18] width 263 height 20
type input "Quinto primaria C"
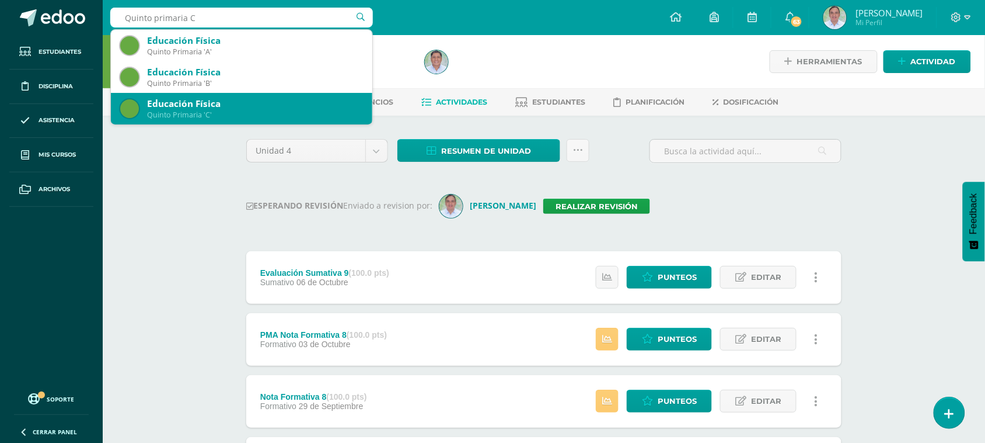
click at [204, 106] on div "Educación Física" at bounding box center [255, 103] width 216 height 12
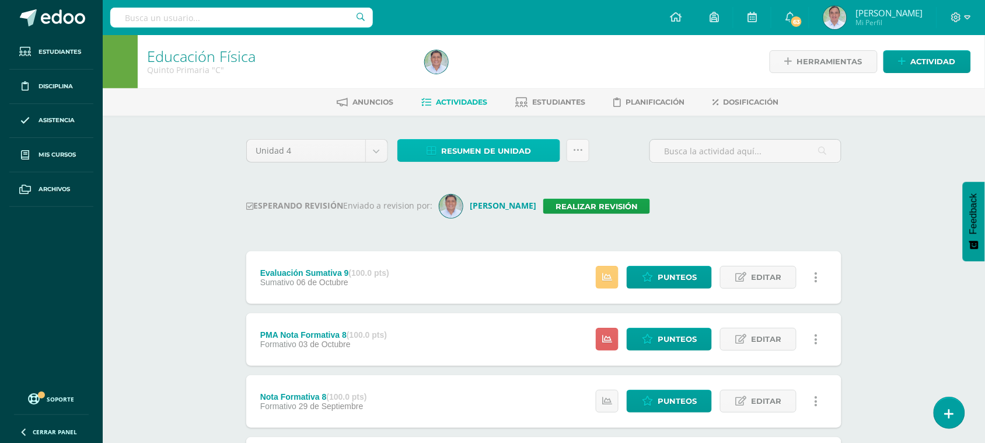
click at [489, 155] on span "Resumen de unidad" at bounding box center [486, 151] width 90 height 22
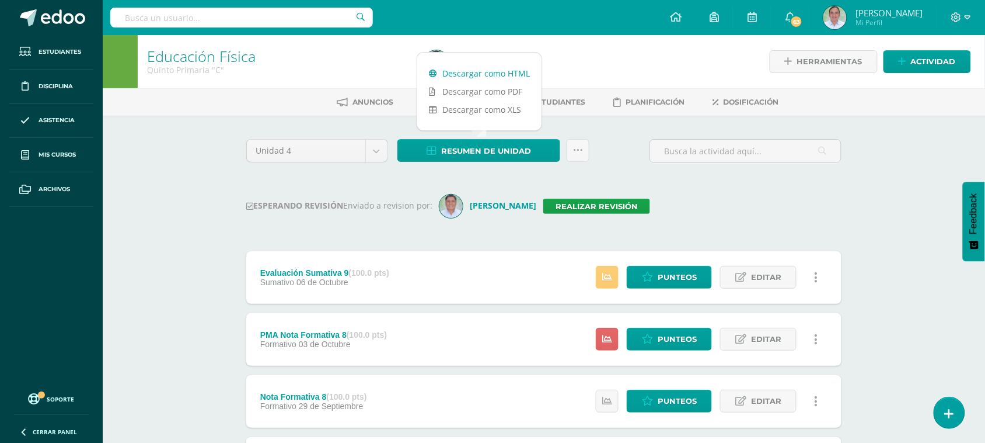
click at [490, 74] on link "Descargar como HTML" at bounding box center [479, 73] width 124 height 18
click at [667, 194] on div "ESPERANDO REVISIÓN Enviado a revision por: Alvaro Yoc Realizar revisión" at bounding box center [543, 205] width 595 height 23
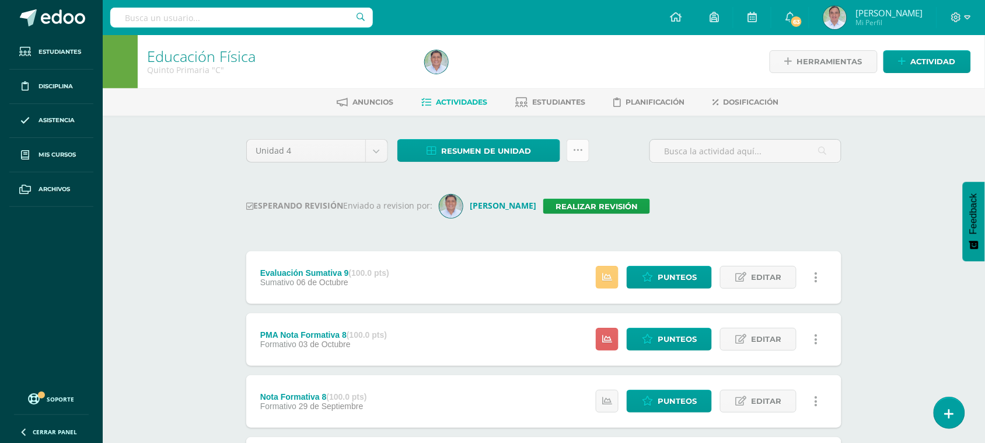
click at [576, 143] on link at bounding box center [578, 150] width 23 height 23
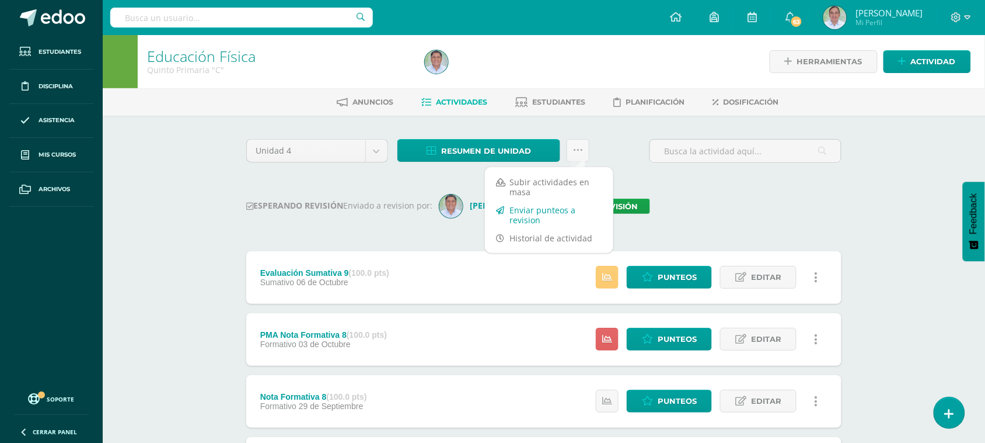
click at [542, 211] on link "Enviar punteos a revision" at bounding box center [549, 215] width 128 height 28
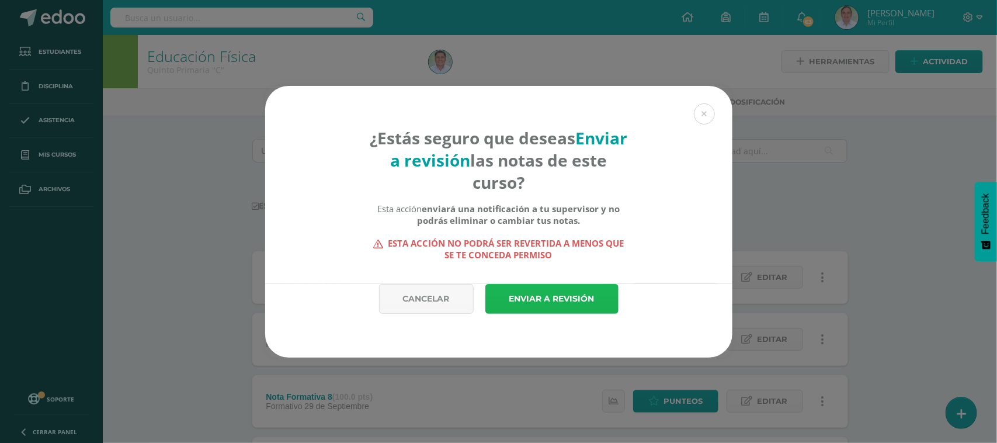
click at [566, 296] on link "Enviar a revisión" at bounding box center [551, 299] width 133 height 30
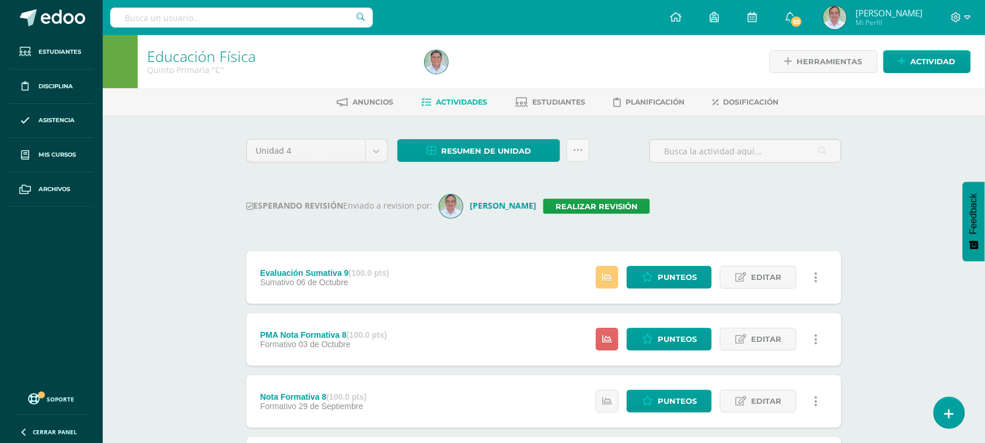
click at [180, 19] on input "text" at bounding box center [241, 18] width 263 height 20
type input "Sexto primaria"
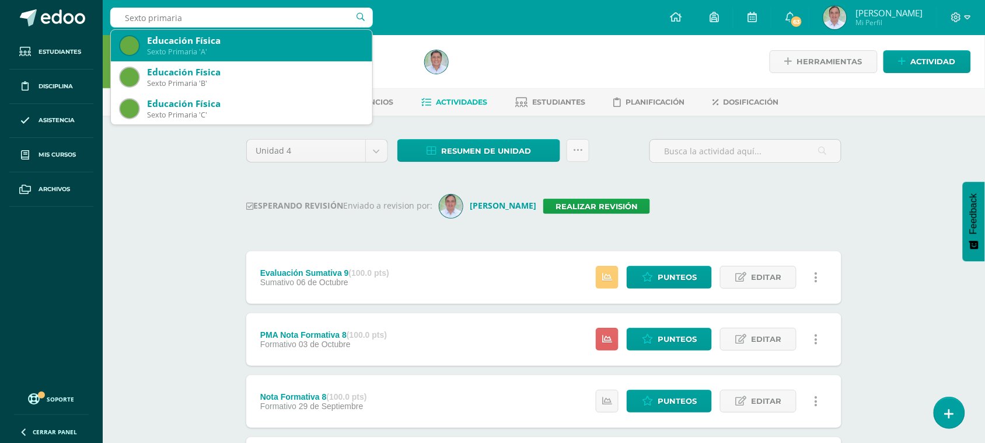
click at [218, 44] on div "Educación Física" at bounding box center [255, 40] width 216 height 12
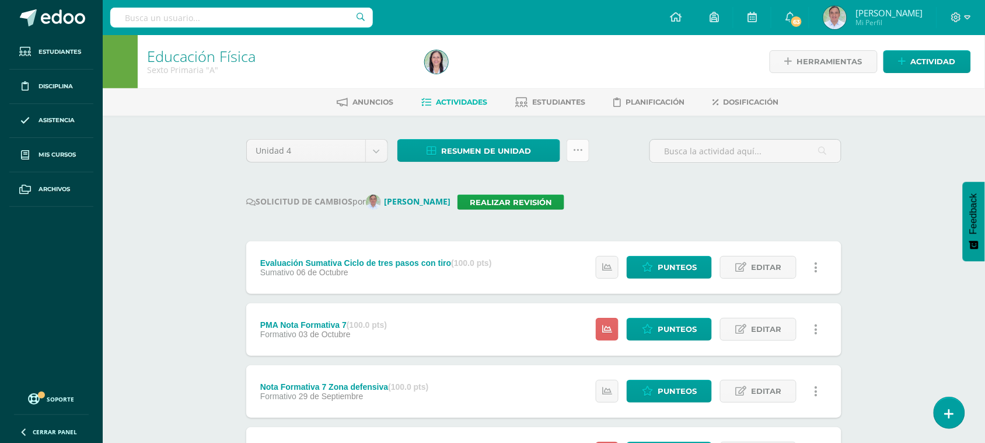
click at [580, 154] on icon at bounding box center [578, 150] width 10 height 10
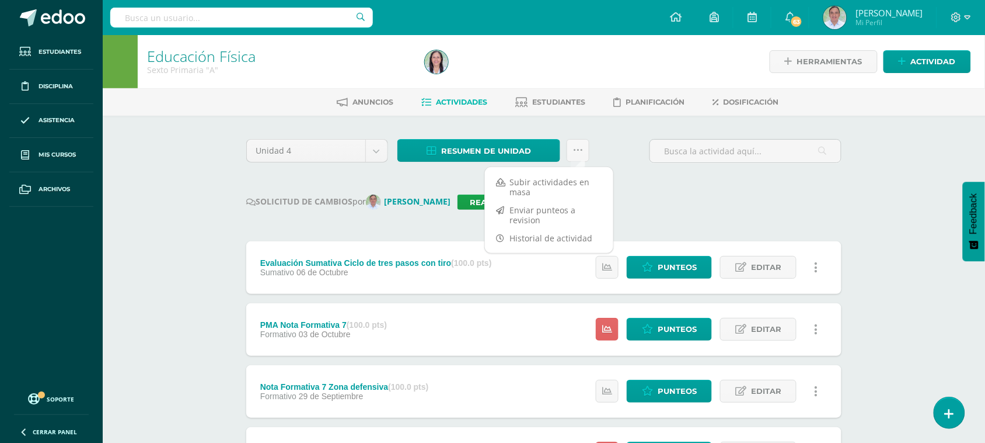
click at [678, 203] on div "SOLICITUD DE CAMBIOS por Axel González Realizar revisión" at bounding box center [543, 201] width 595 height 15
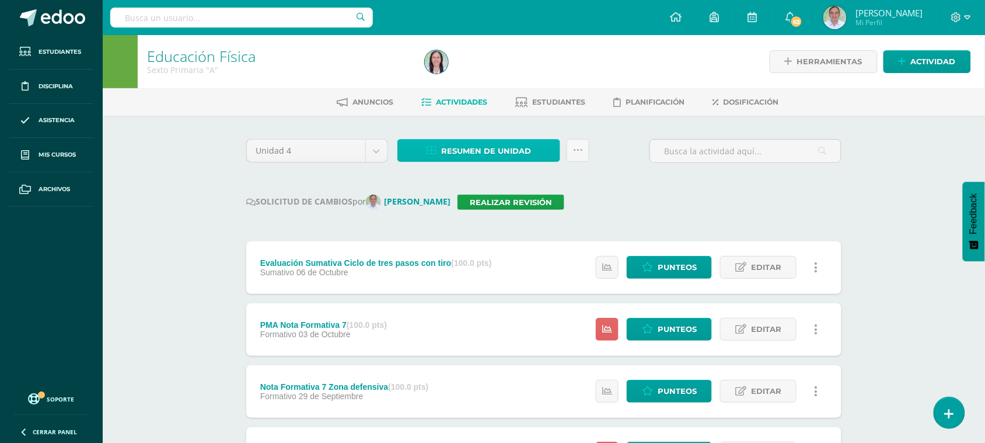
click at [457, 146] on span "Resumen de unidad" at bounding box center [486, 151] width 90 height 22
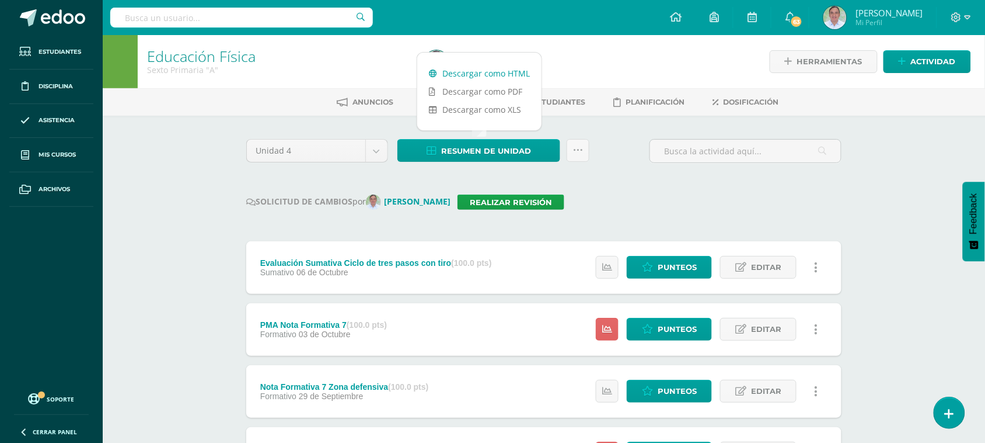
click at [469, 74] on link "Descargar como HTML" at bounding box center [479, 73] width 124 height 18
click at [677, 208] on div "SOLICITUD DE CAMBIOS por Axel González Realizar revisión" at bounding box center [543, 201] width 595 height 15
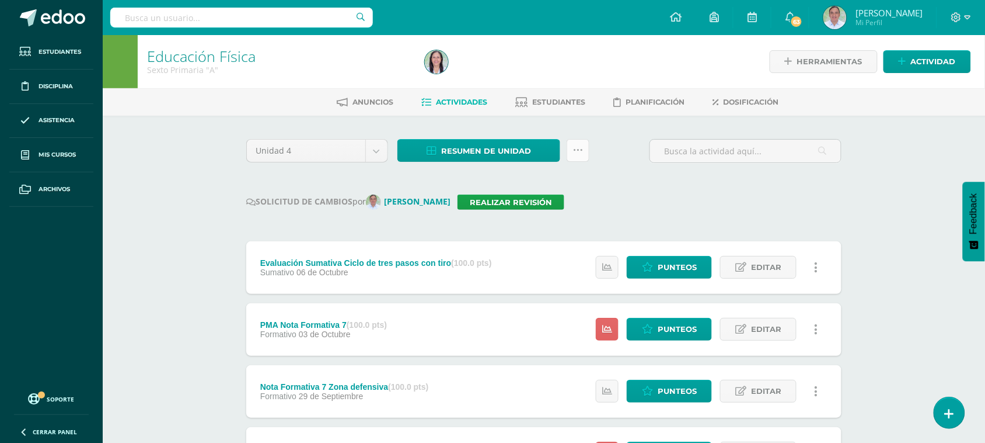
click at [581, 152] on icon at bounding box center [578, 150] width 10 height 10
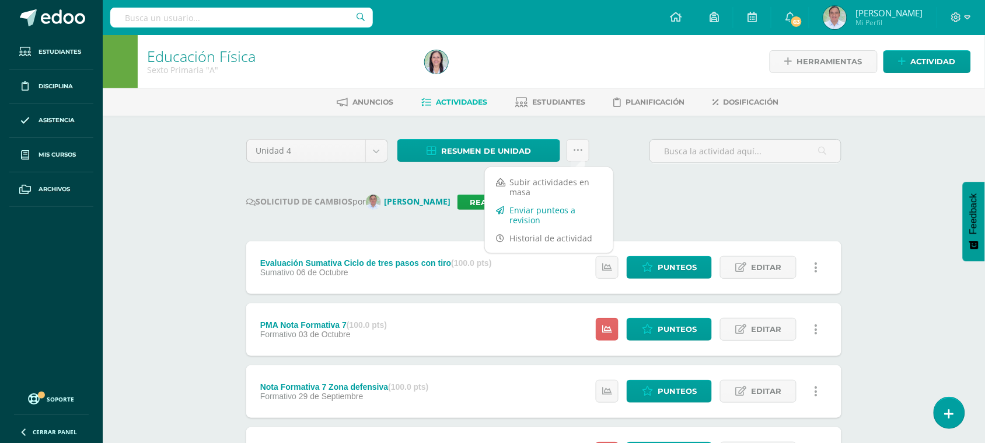
click at [552, 213] on link "Enviar punteos a revision" at bounding box center [549, 215] width 128 height 28
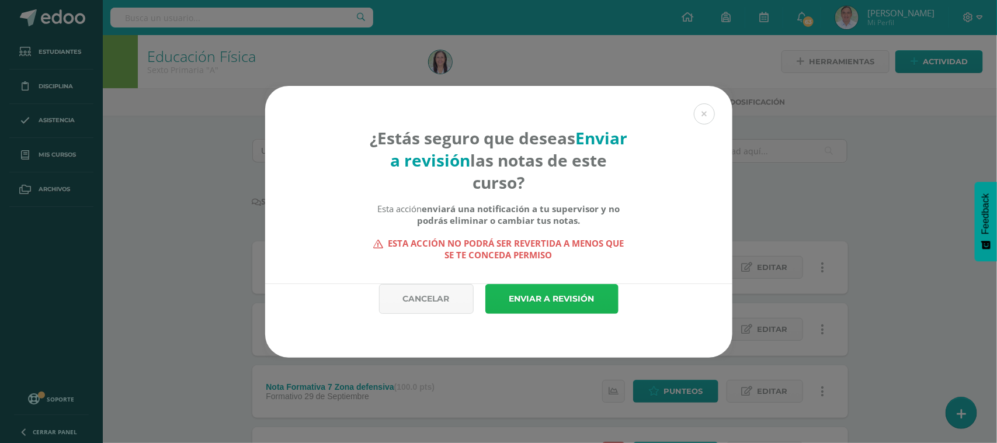
click at [587, 302] on link "Enviar a revisión" at bounding box center [551, 299] width 133 height 30
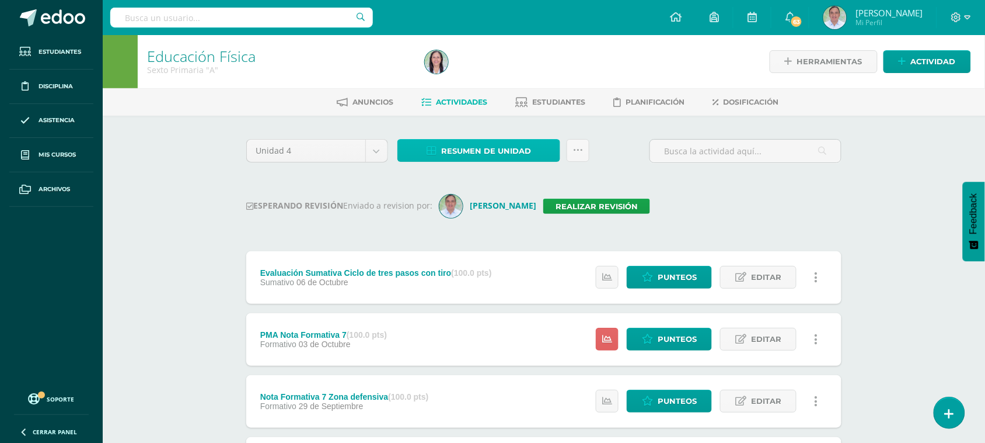
click at [482, 150] on span "Resumen de unidad" at bounding box center [486, 151] width 90 height 22
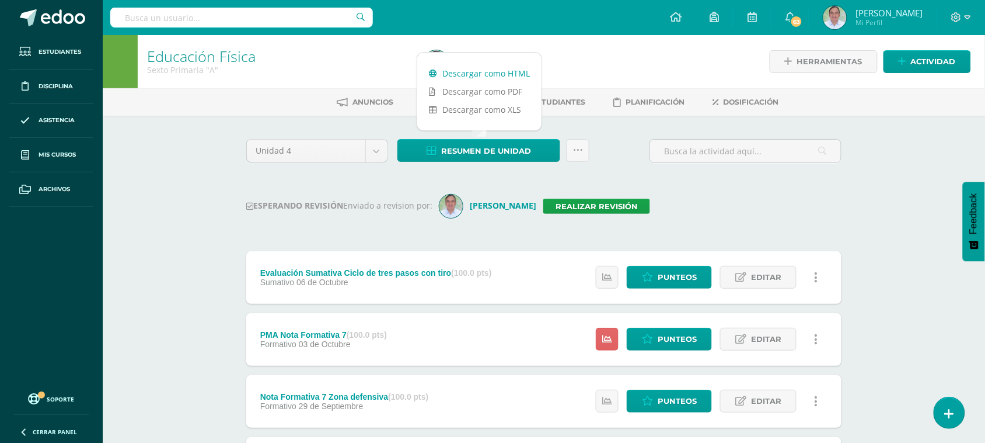
click at [500, 73] on link "Descargar como HTML" at bounding box center [479, 73] width 124 height 18
